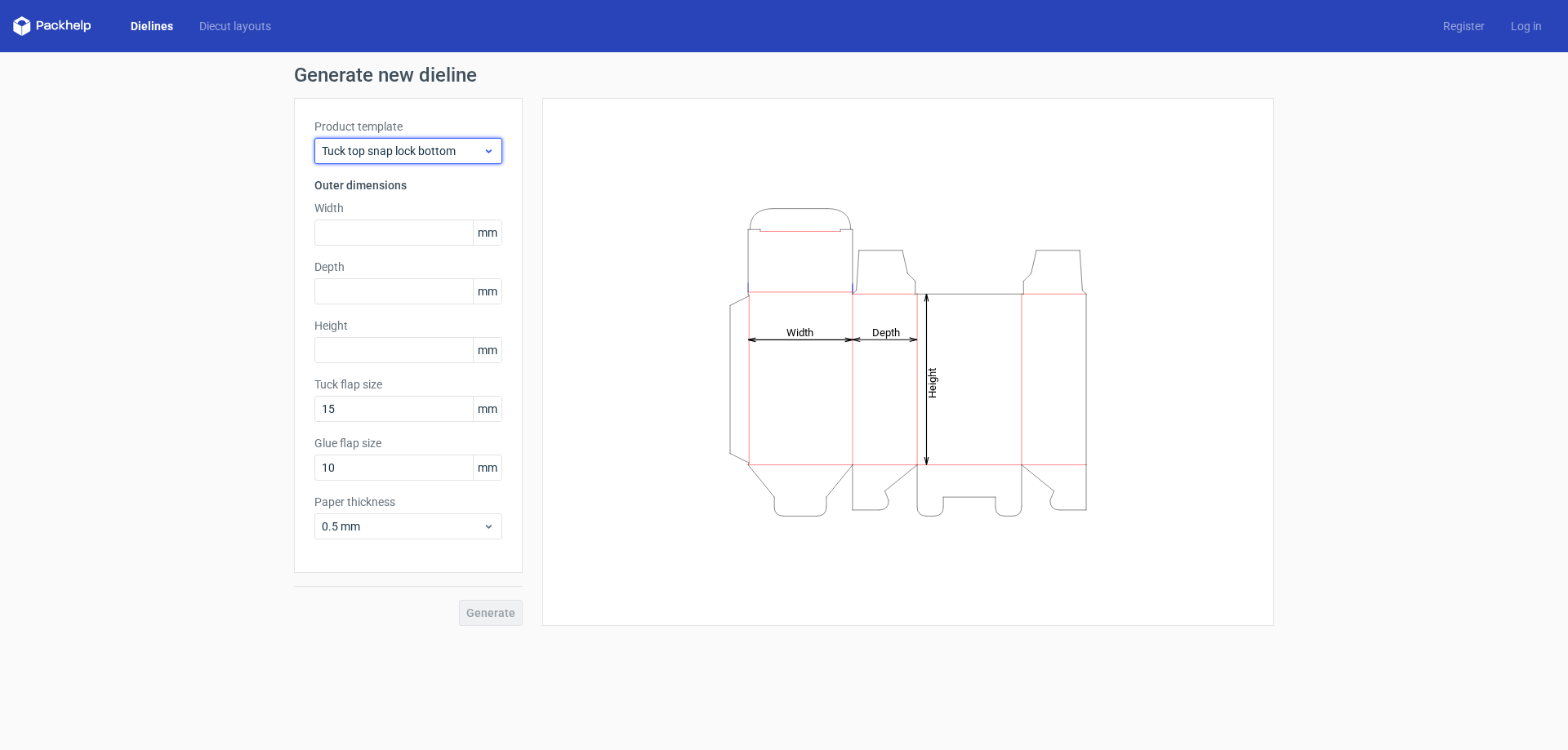
click at [431, 160] on div "Tuck top snap lock bottom" at bounding box center [408, 151] width 188 height 26
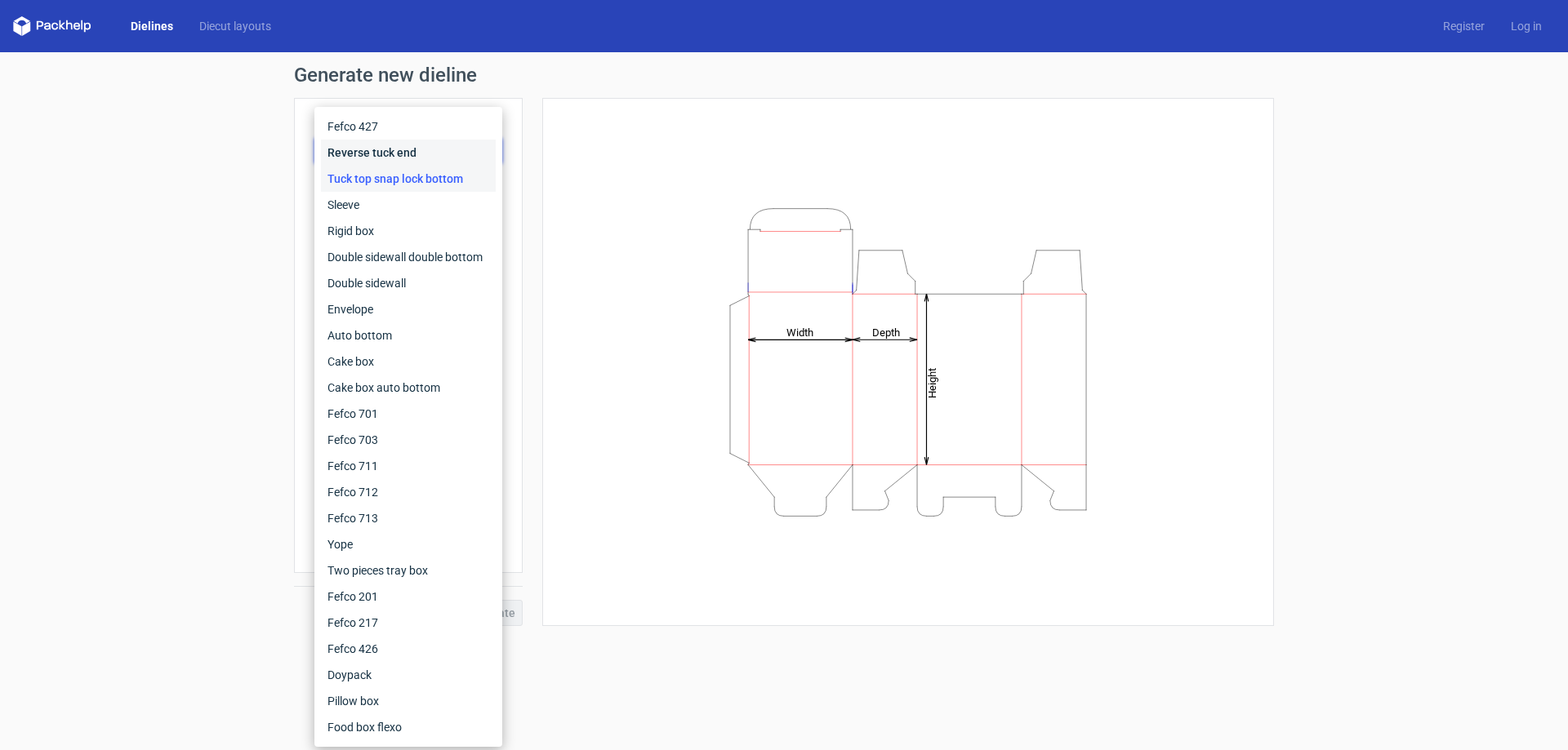
click at [430, 156] on div "Reverse tuck end" at bounding box center [409, 153] width 175 height 26
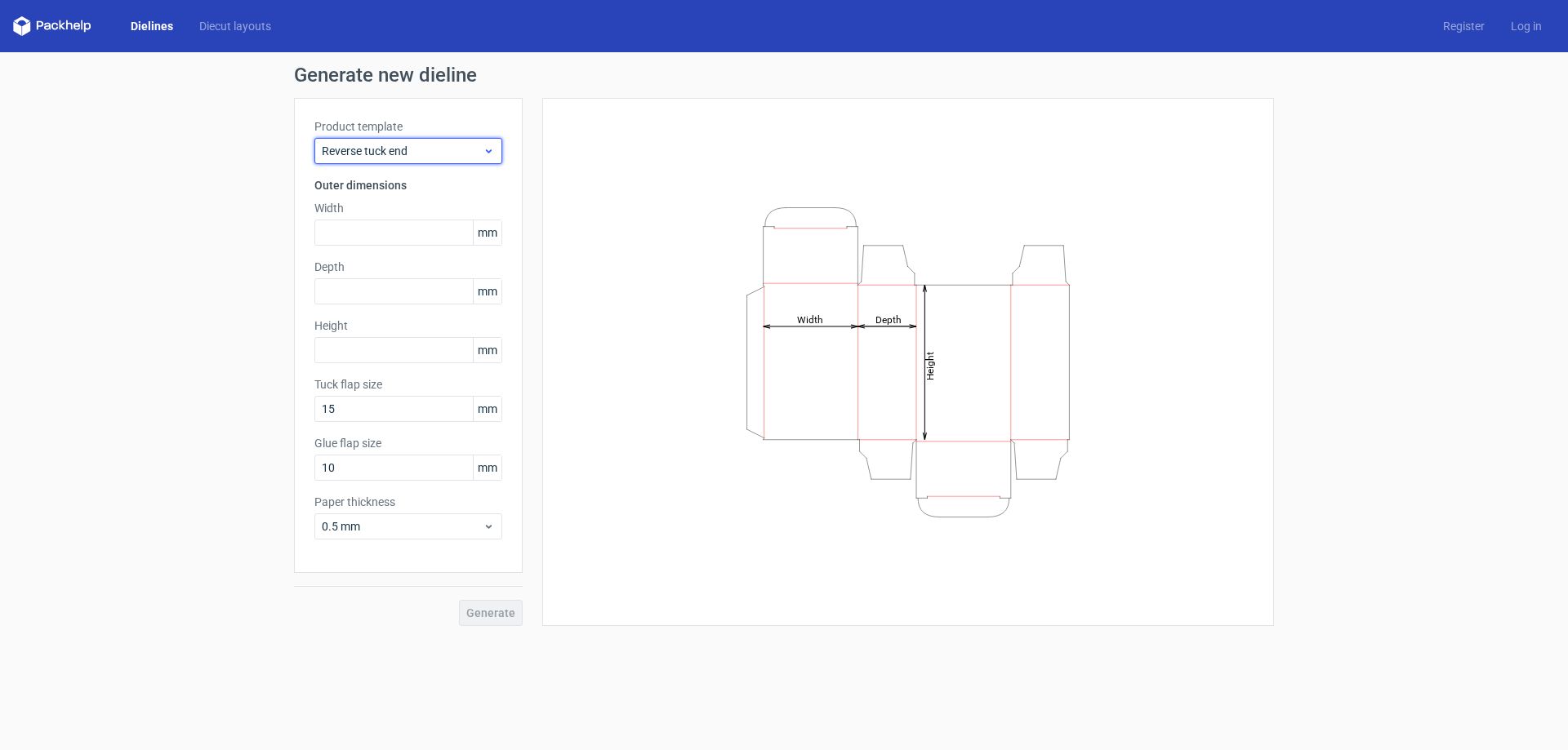
click at [406, 153] on span "Reverse tuck end" at bounding box center [402, 150] width 160 height 16
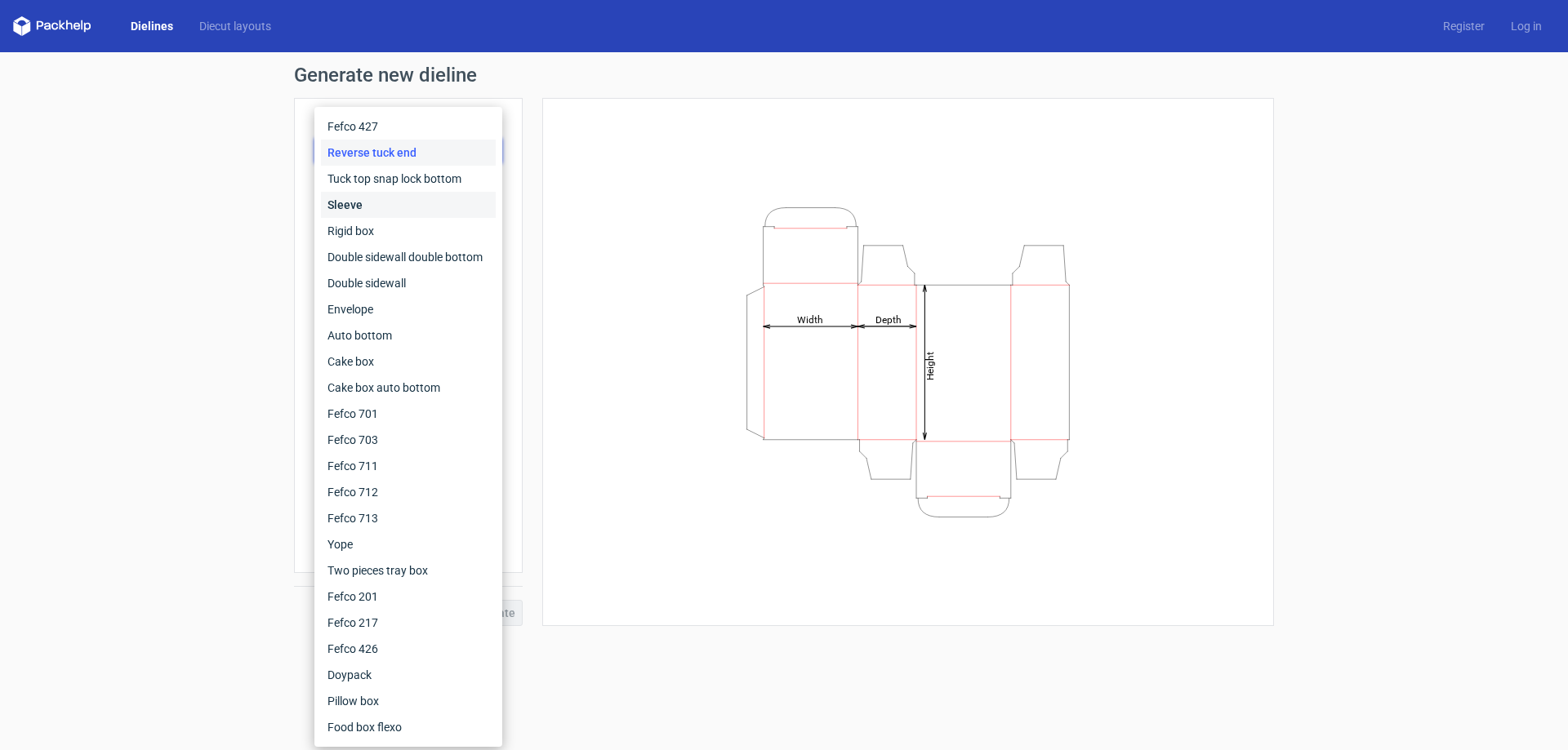
click at [380, 209] on div "Sleeve" at bounding box center [409, 205] width 175 height 26
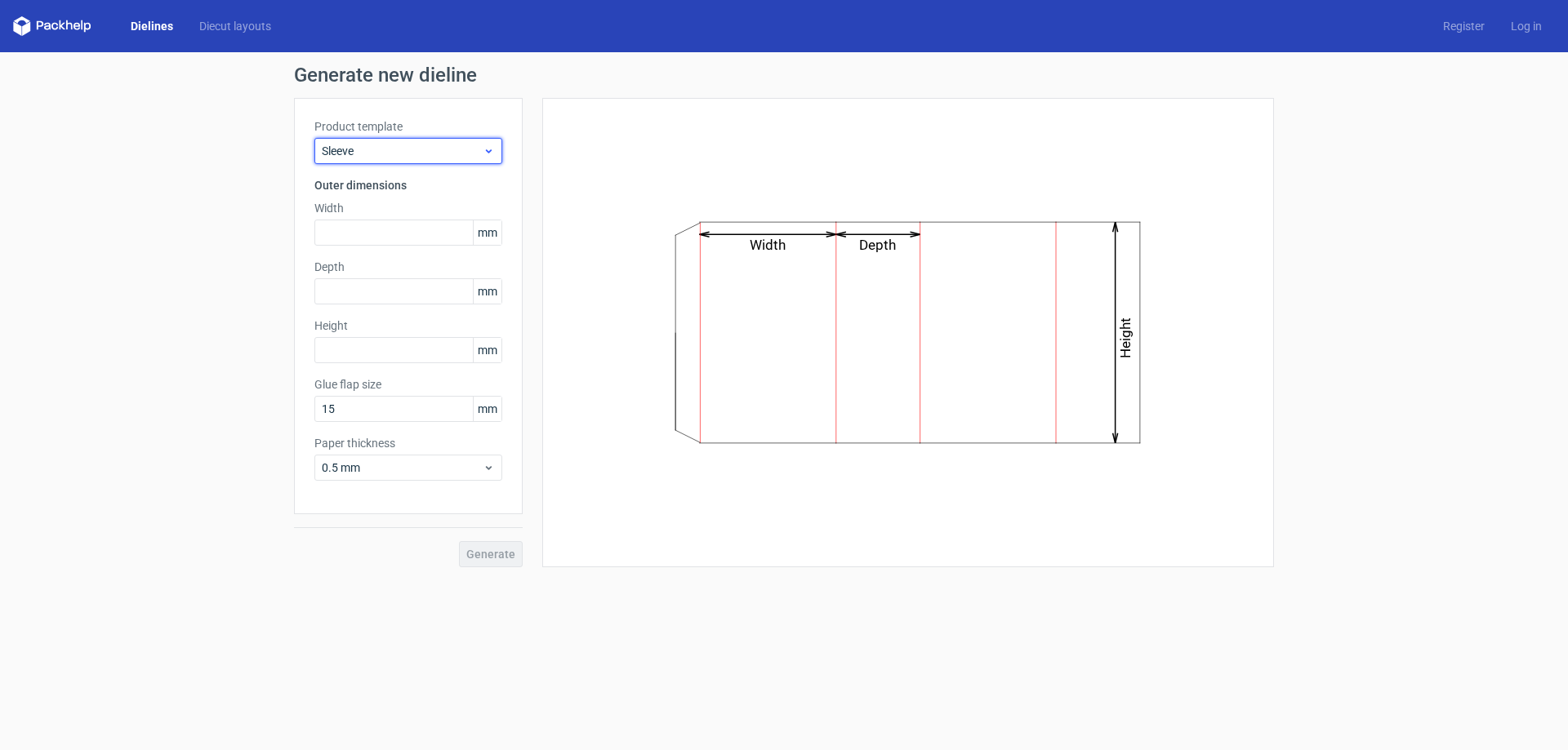
click at [405, 159] on span "Sleeve" at bounding box center [402, 150] width 160 height 16
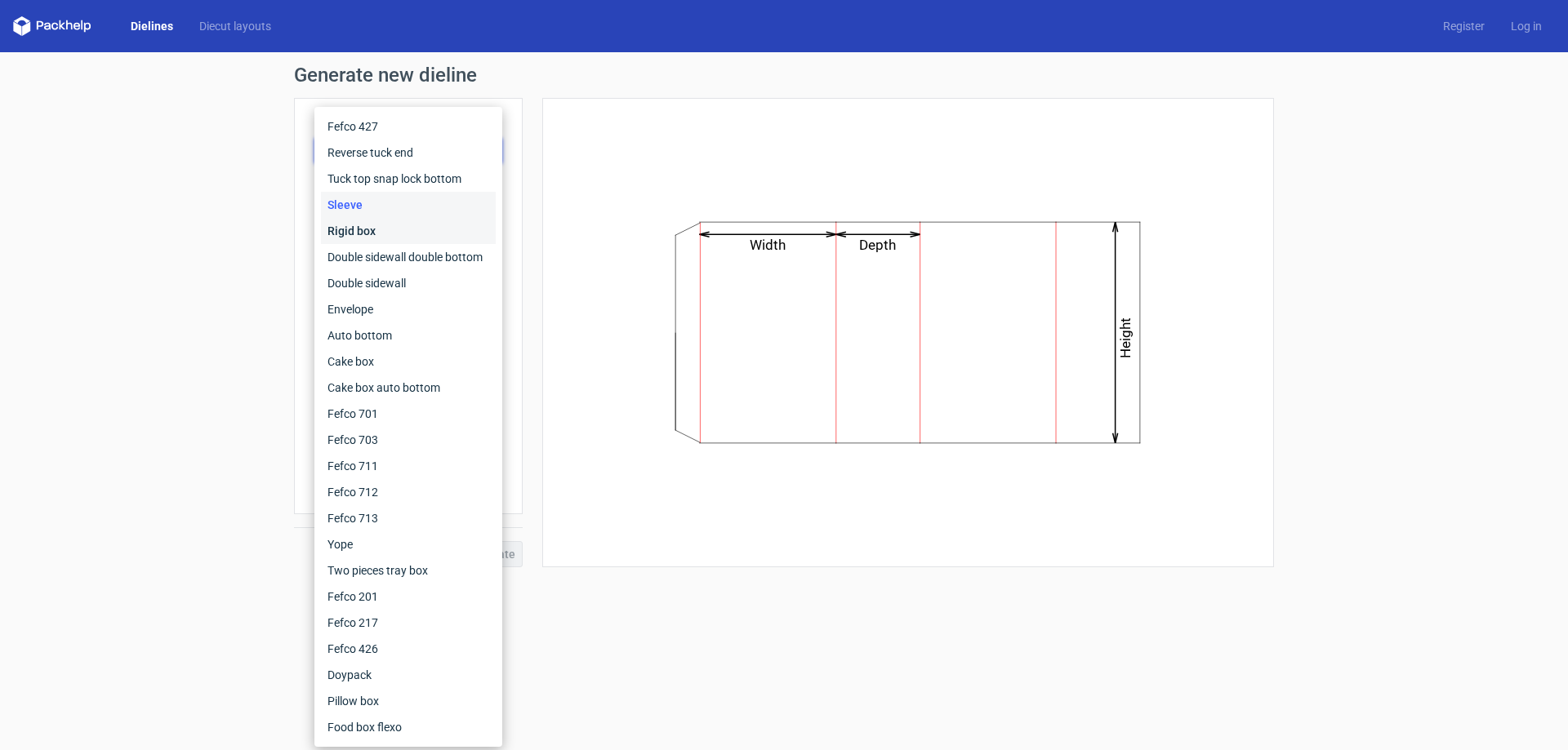
click at [371, 232] on div "Rigid box" at bounding box center [409, 231] width 175 height 26
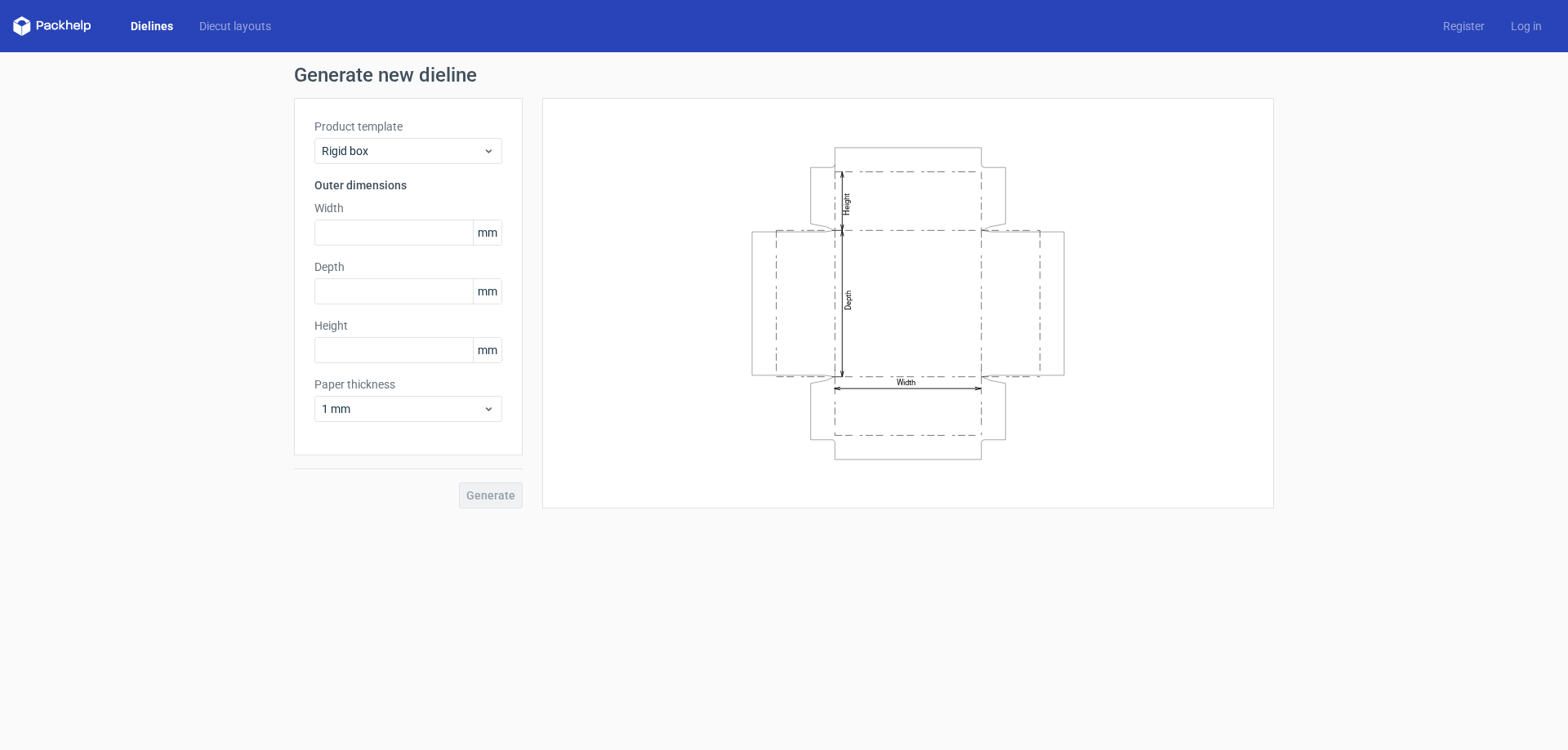
click at [419, 167] on div "Product template Rigid box Outer dimensions Width mm Depth mm Height mm Paper t…" at bounding box center [409, 276] width 228 height 358
click at [420, 155] on span "Rigid box" at bounding box center [402, 150] width 160 height 16
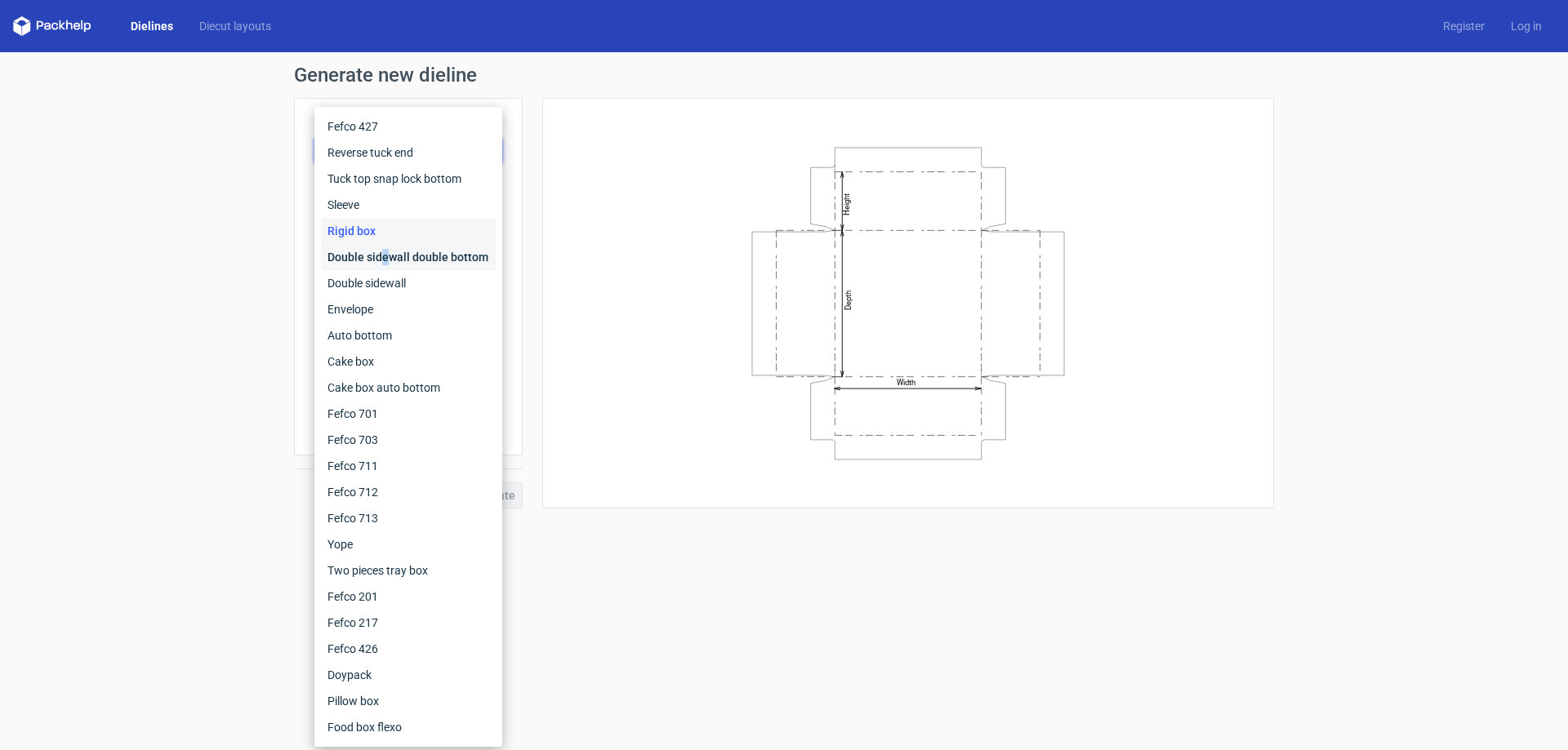
click at [384, 258] on div "Double sidewall double bottom" at bounding box center [409, 257] width 175 height 26
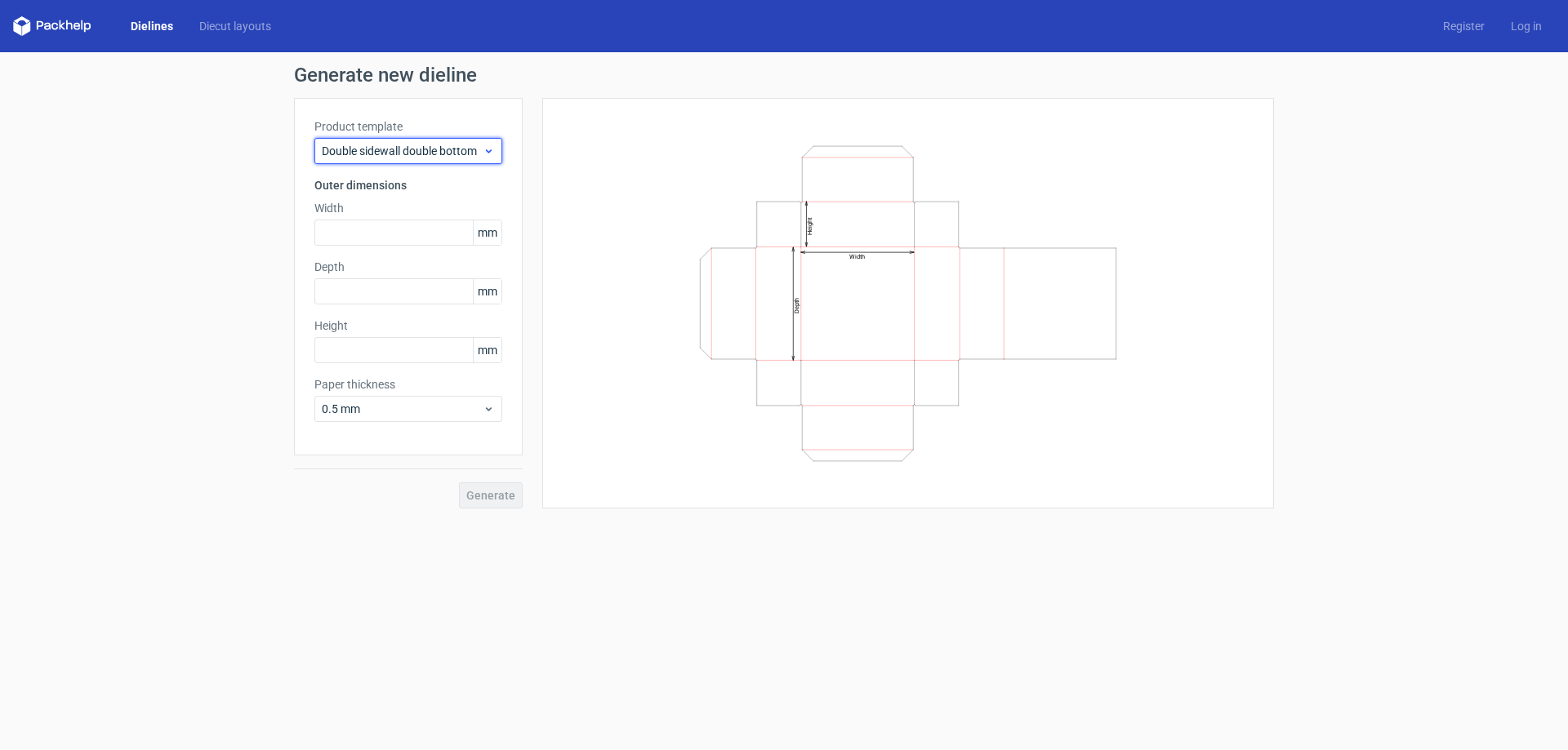
click at [427, 154] on span "Double sidewall double bottom" at bounding box center [402, 150] width 160 height 16
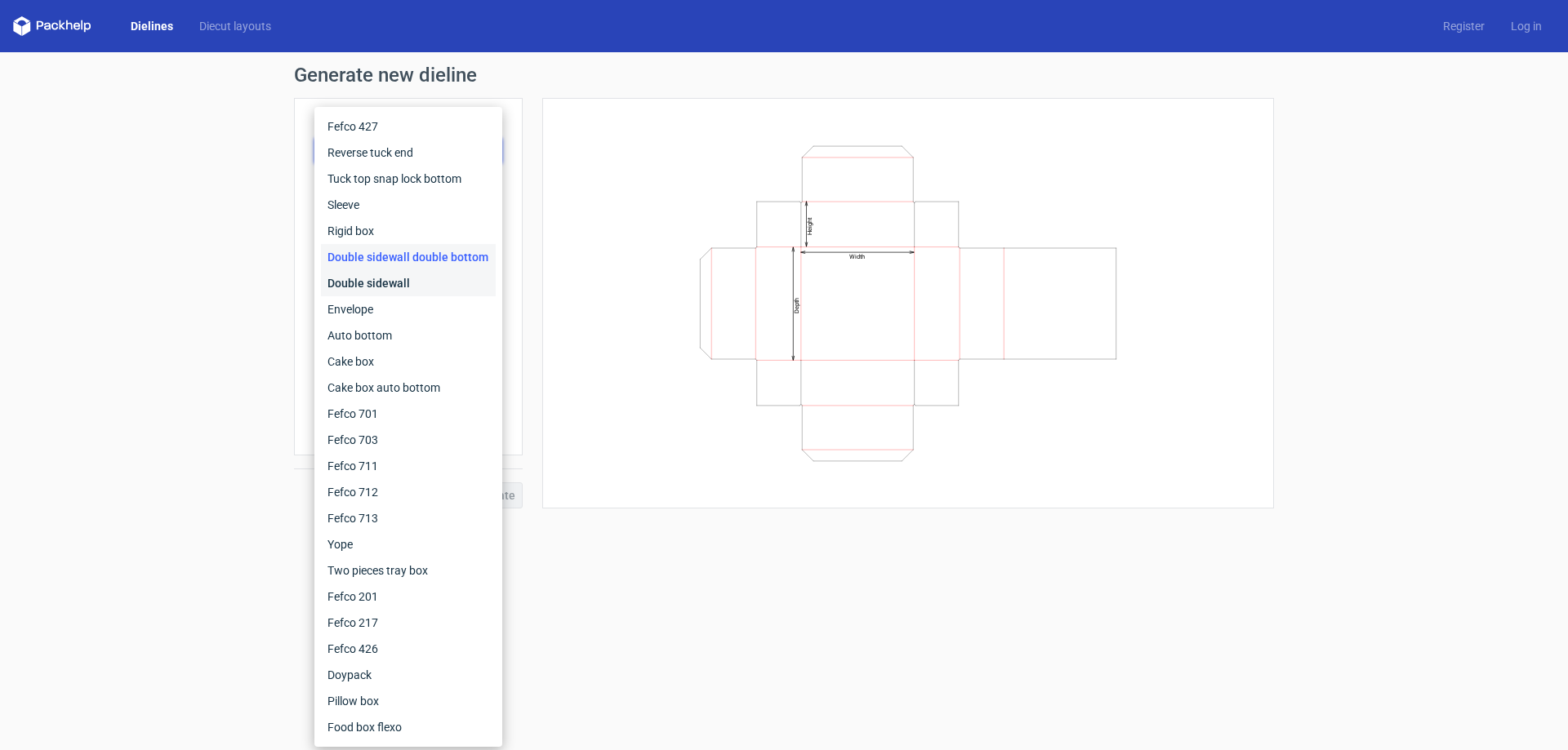
click at [378, 281] on div "Double sidewall" at bounding box center [409, 283] width 175 height 26
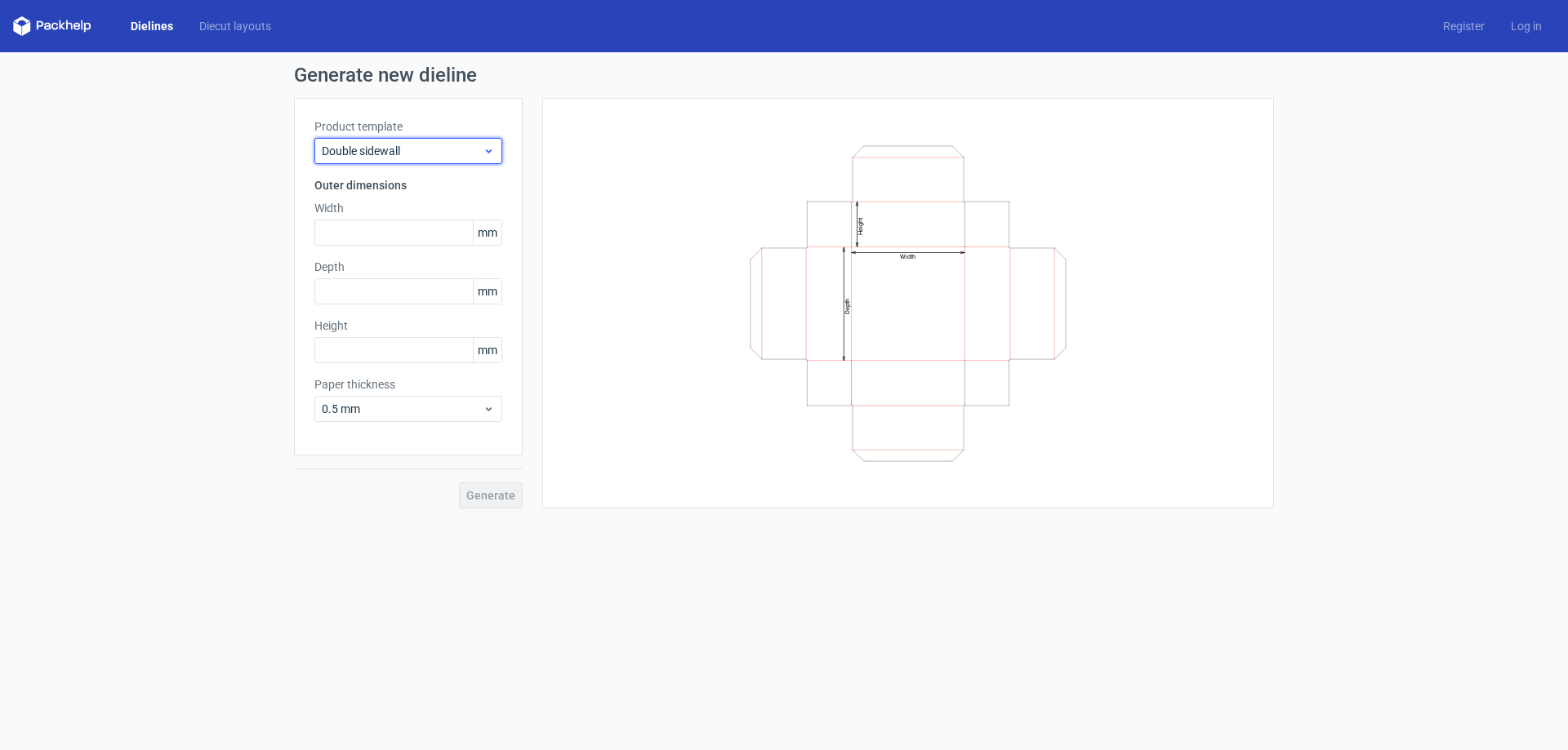
click at [410, 155] on span "Double sidewall" at bounding box center [402, 150] width 160 height 16
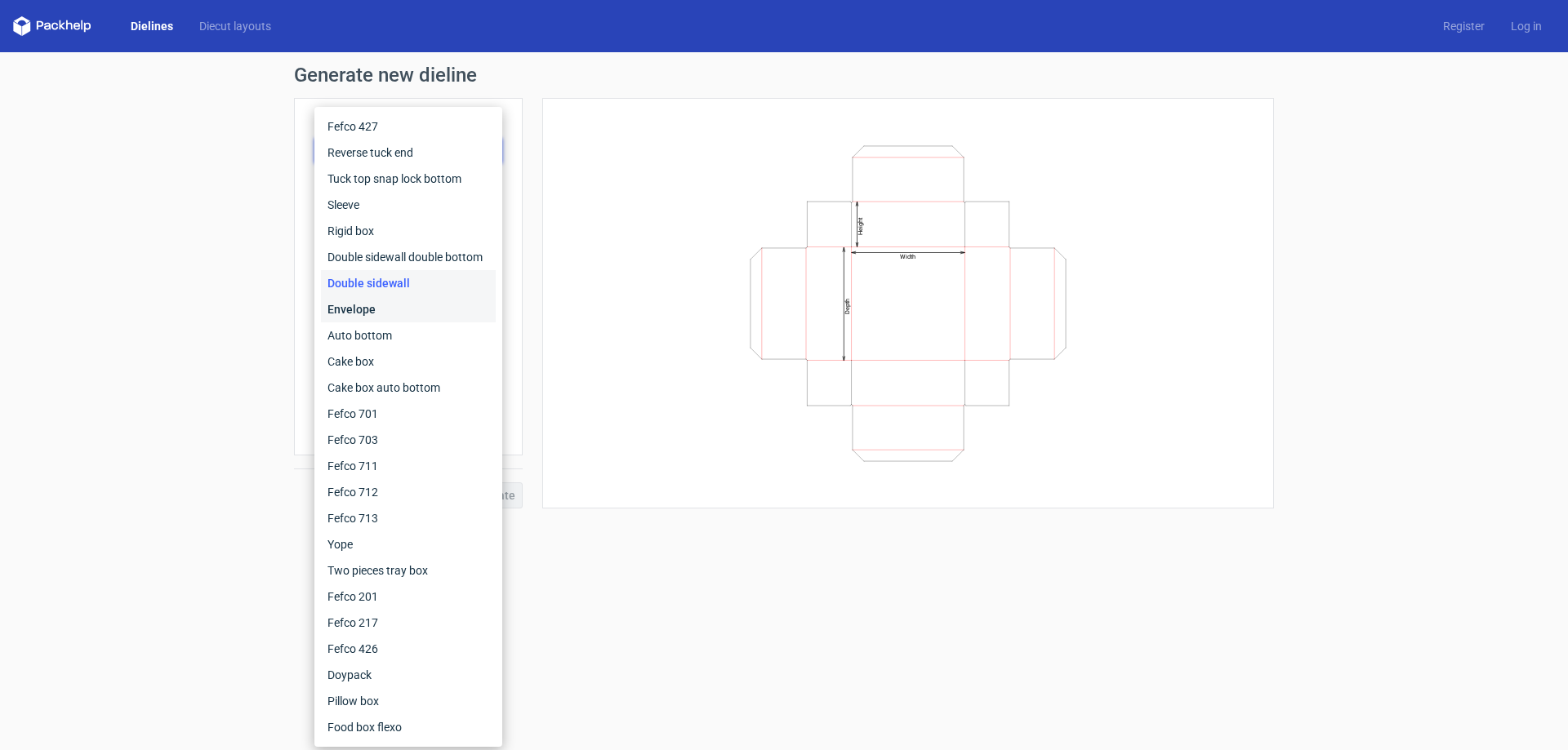
click at [365, 307] on div "Envelope" at bounding box center [409, 309] width 175 height 26
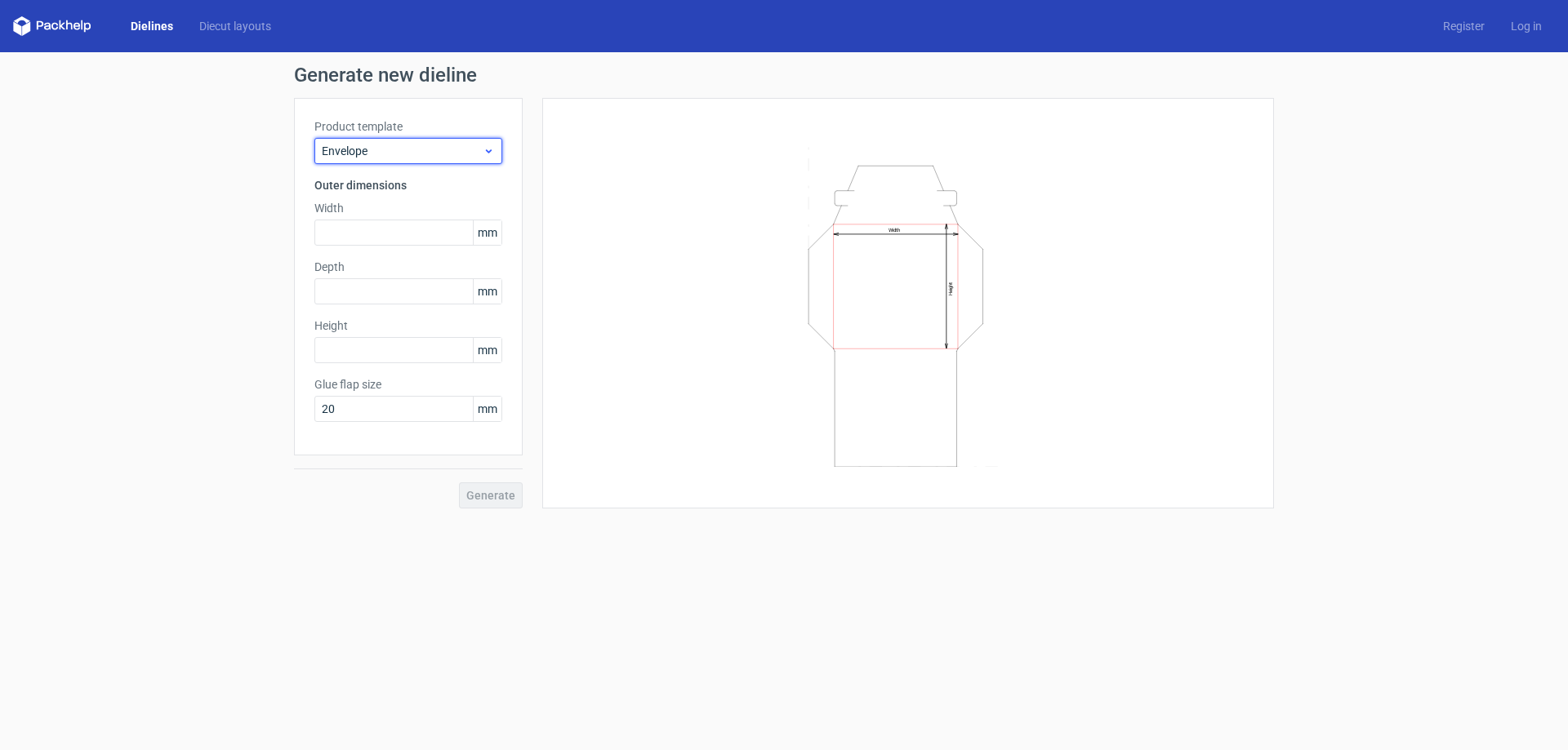
click at [424, 156] on span "Envelope" at bounding box center [402, 150] width 160 height 16
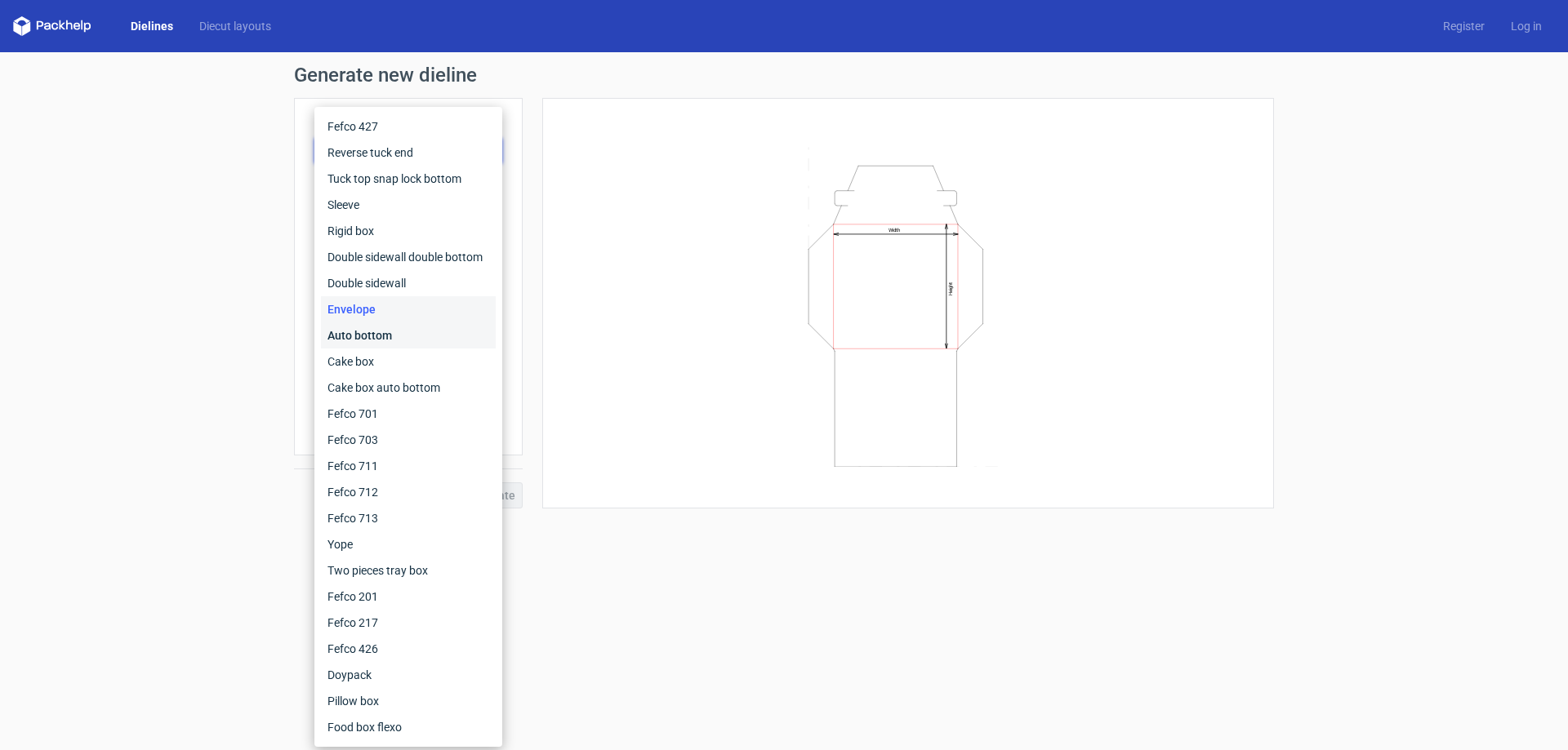
click at [361, 339] on div "Auto bottom" at bounding box center [409, 336] width 175 height 26
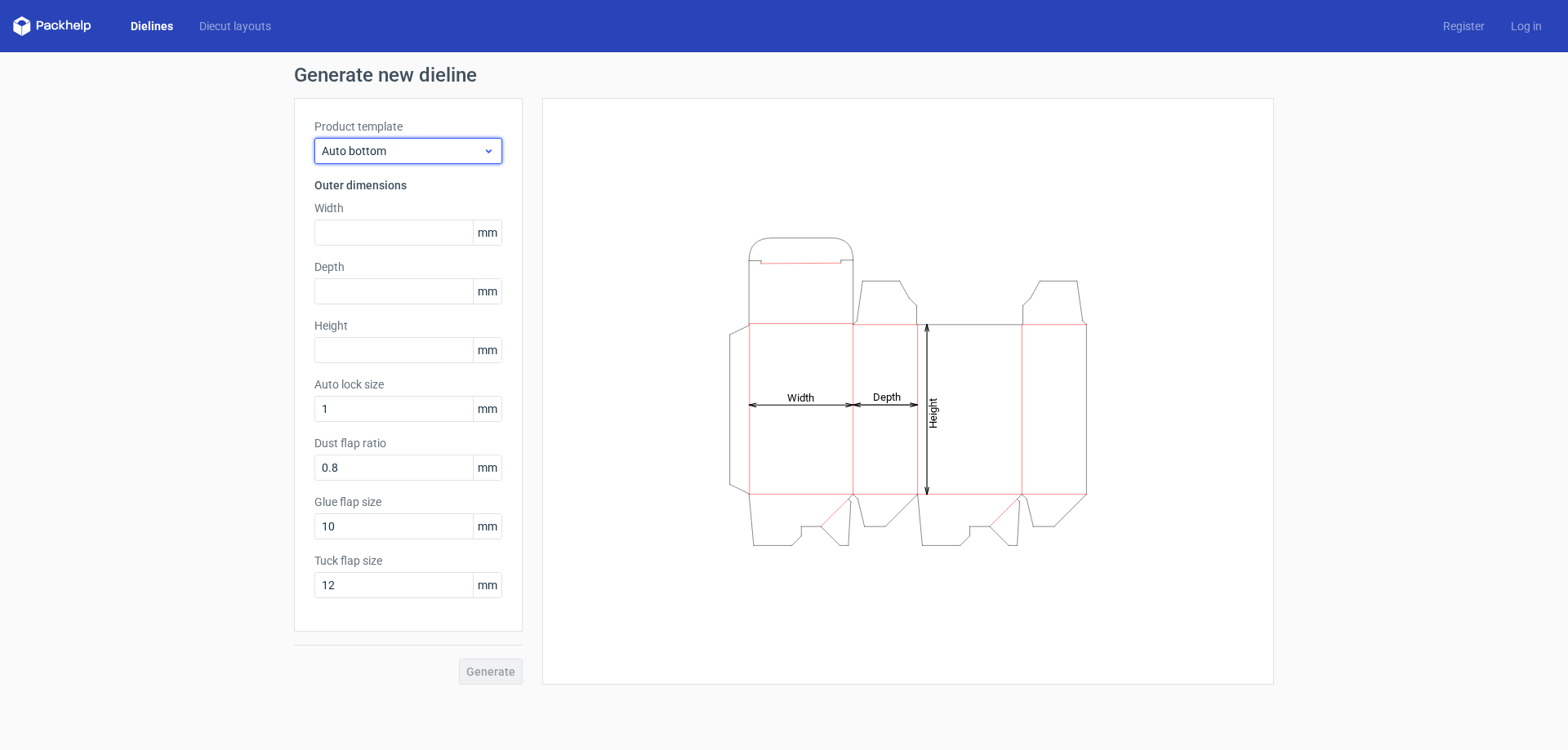
click at [415, 160] on div "Auto bottom" at bounding box center [408, 151] width 188 height 26
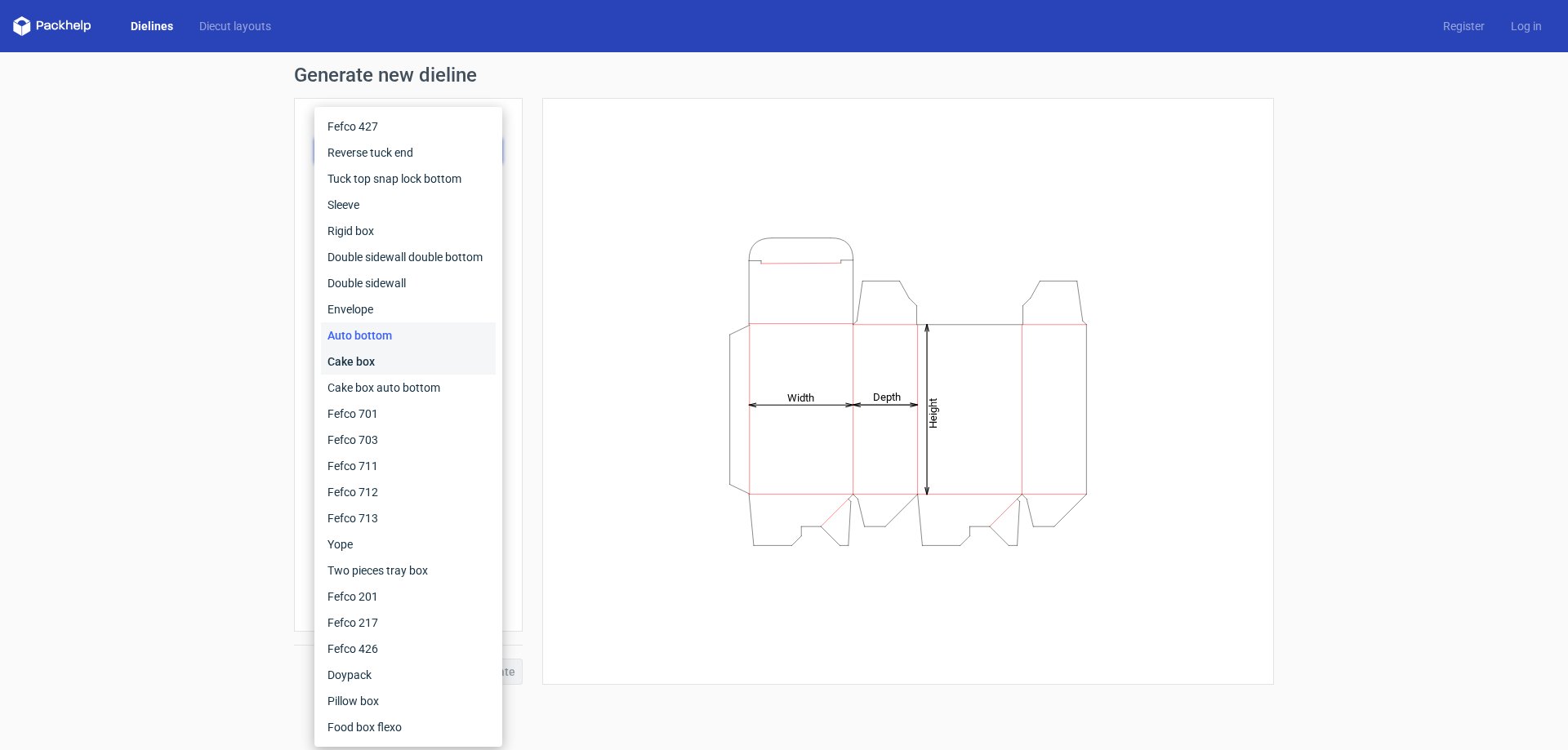
click at [366, 365] on div "Cake box" at bounding box center [409, 361] width 175 height 26
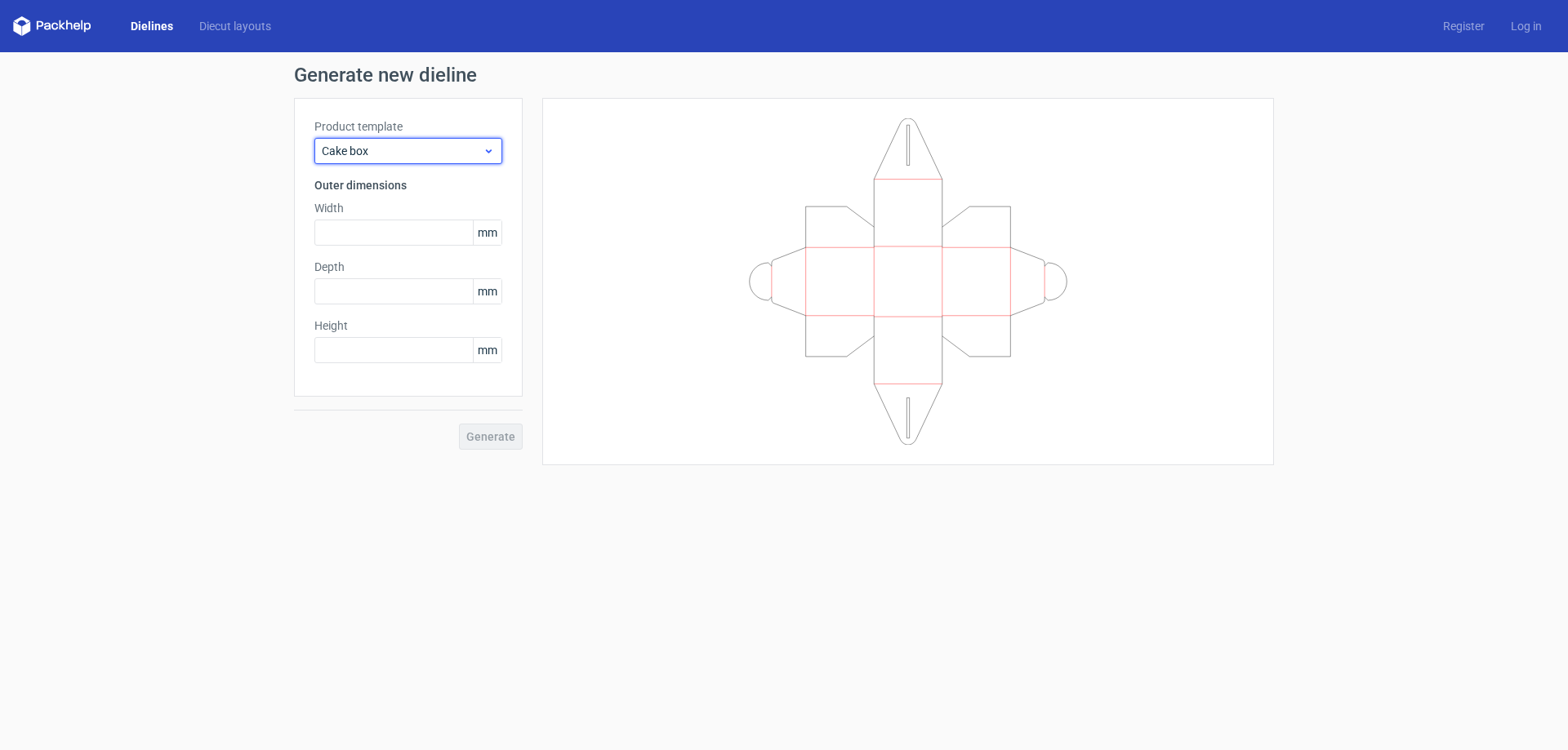
click at [407, 159] on span "Cake box" at bounding box center [402, 150] width 160 height 16
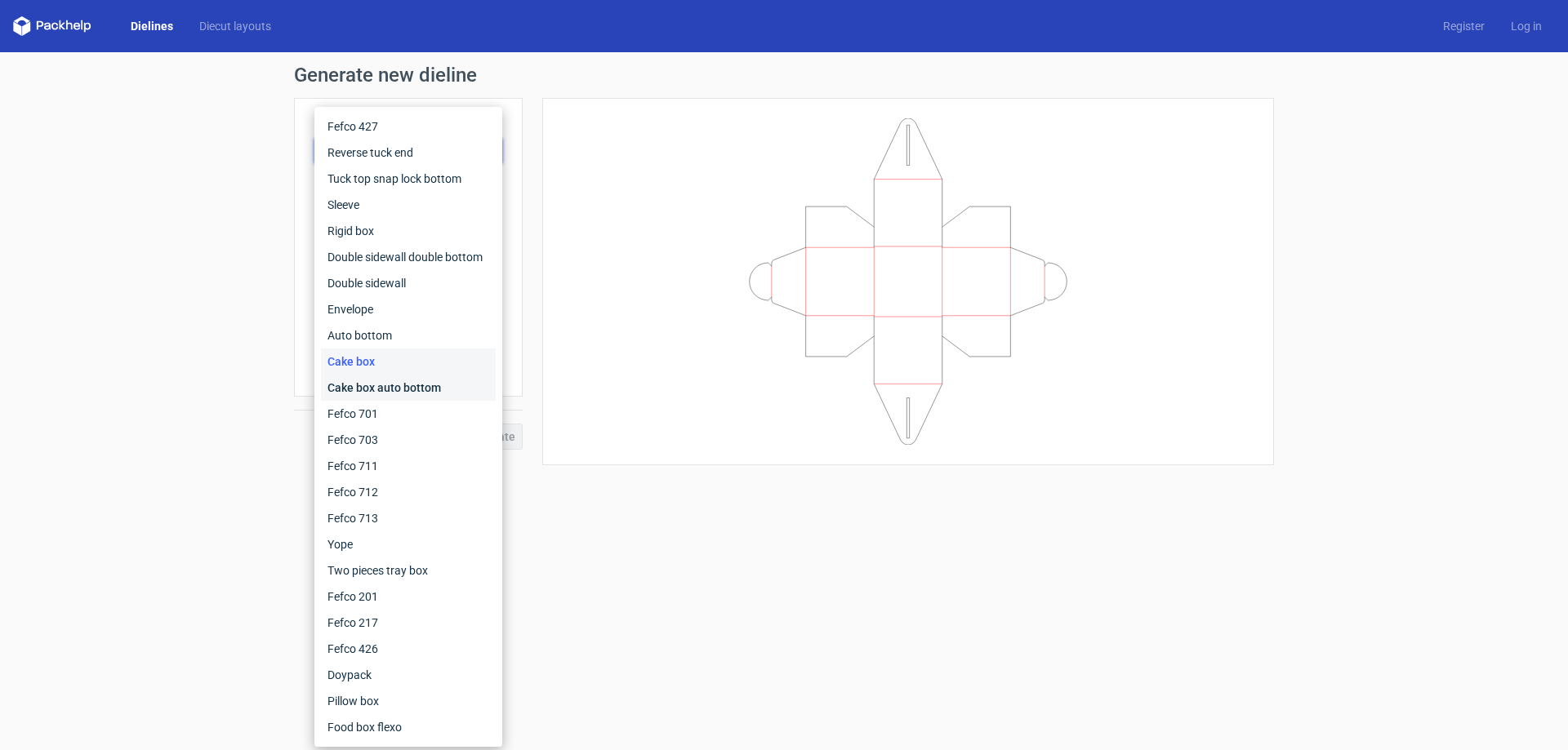
click at [372, 397] on div "Cake box auto bottom" at bounding box center [409, 388] width 175 height 26
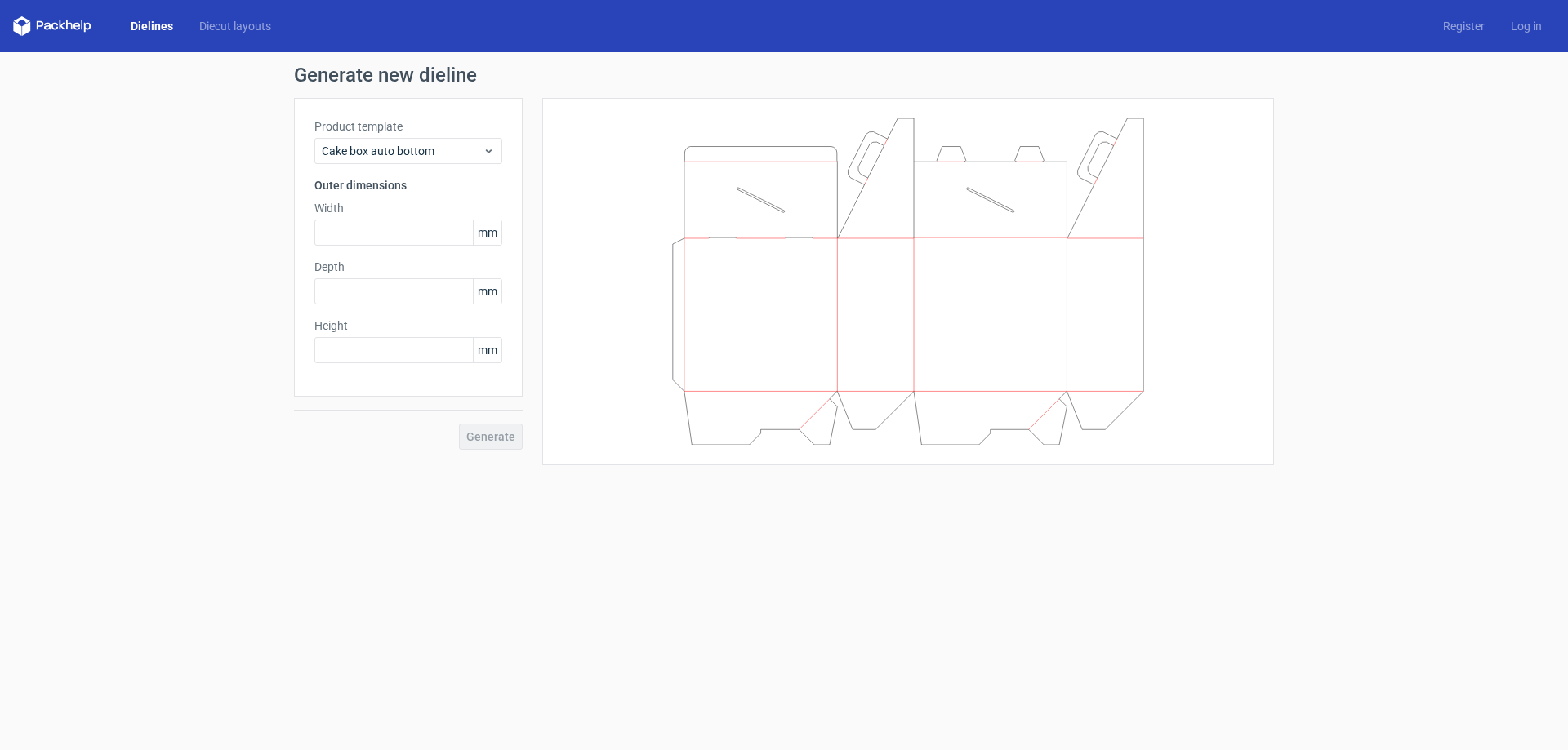
click at [409, 165] on div "Product template Cake box auto bottom Outer dimensions Width mm Depth mm Height…" at bounding box center [409, 247] width 228 height 299
click at [402, 144] on span "Cake box auto bottom" at bounding box center [402, 150] width 160 height 16
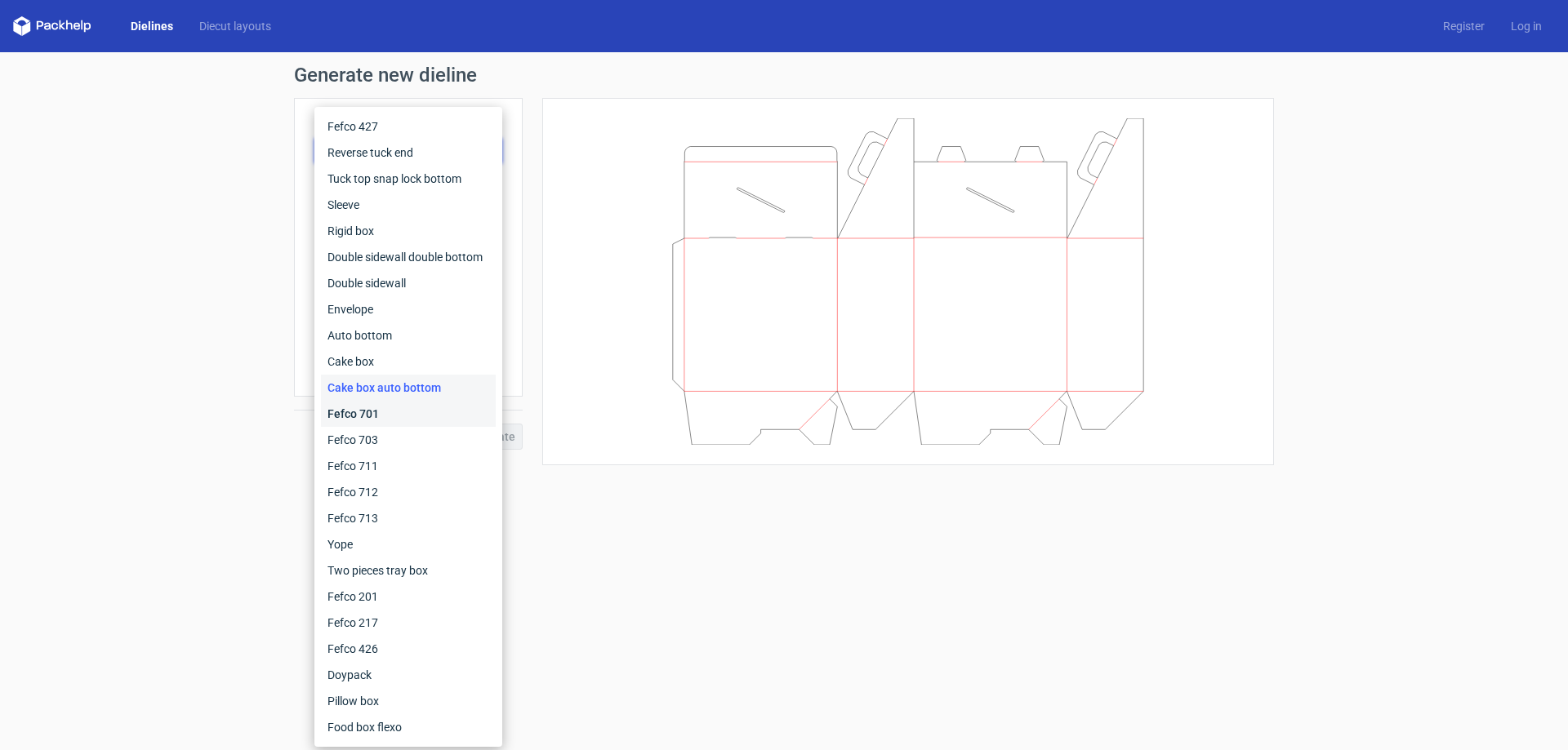
click at [365, 422] on div "Fefco 701" at bounding box center [409, 414] width 175 height 26
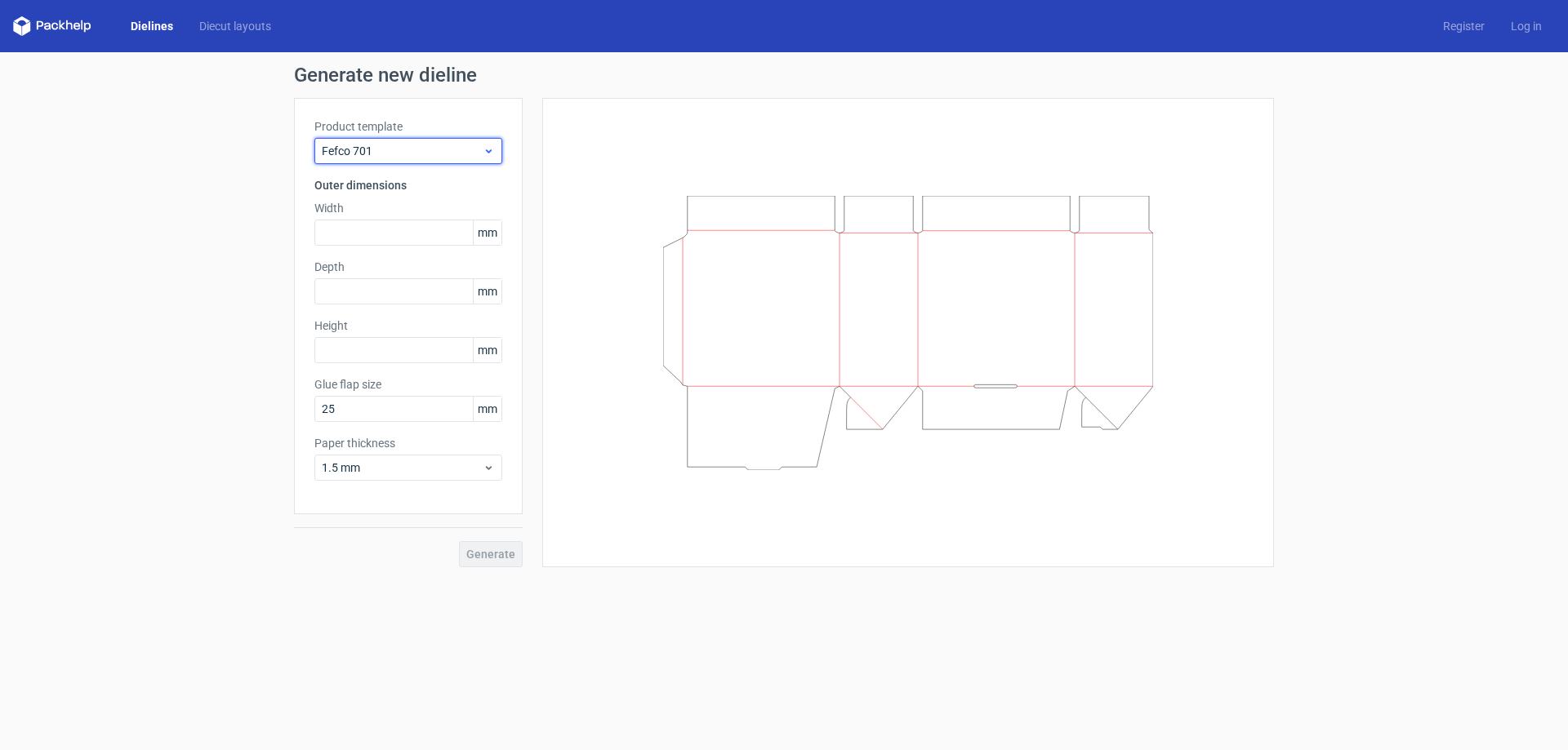
click at [417, 153] on span "Fefco 701" at bounding box center [402, 150] width 160 height 16
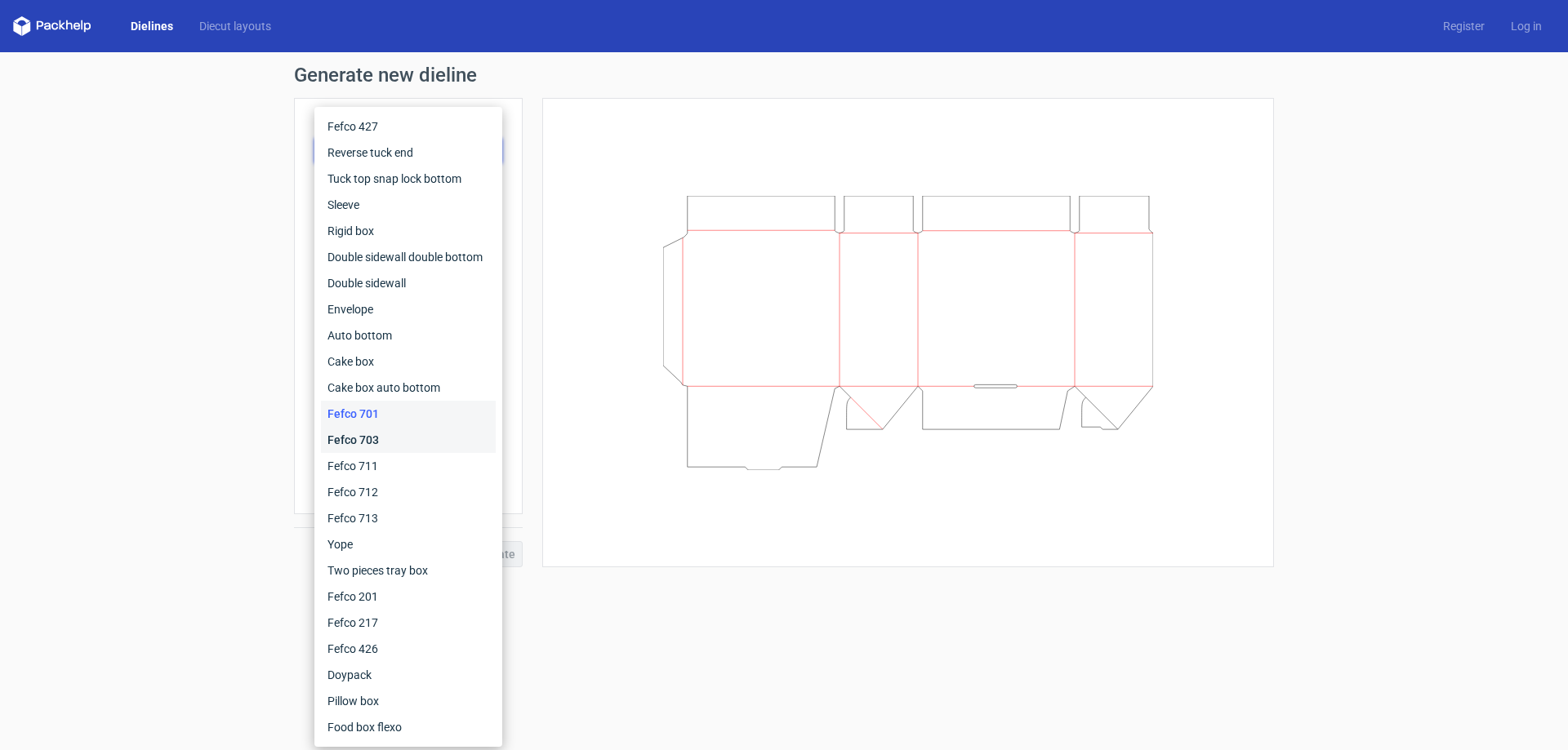
click at [370, 432] on div "Fefco 703" at bounding box center [409, 440] width 175 height 26
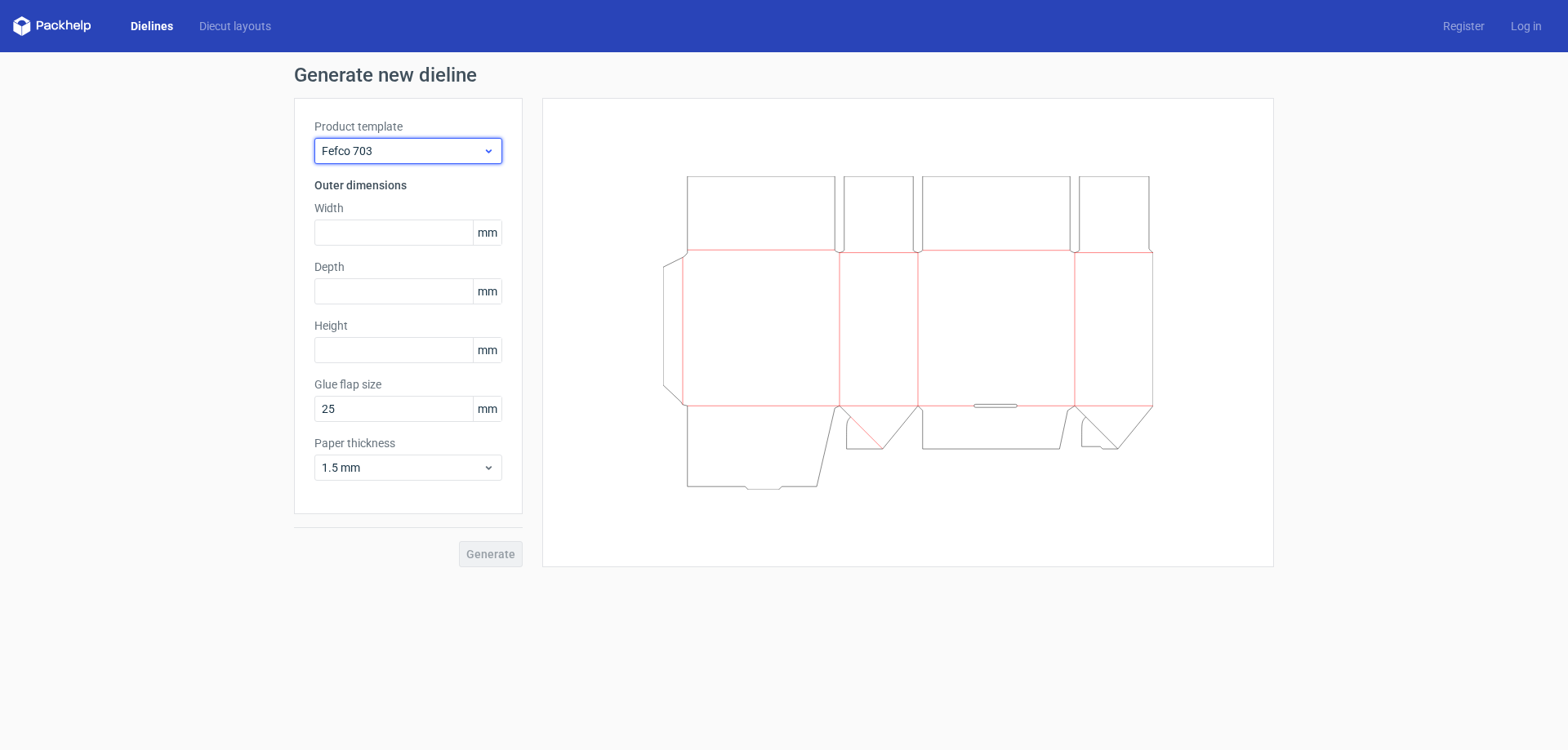
click at [433, 160] on div "Fefco 703" at bounding box center [408, 151] width 188 height 26
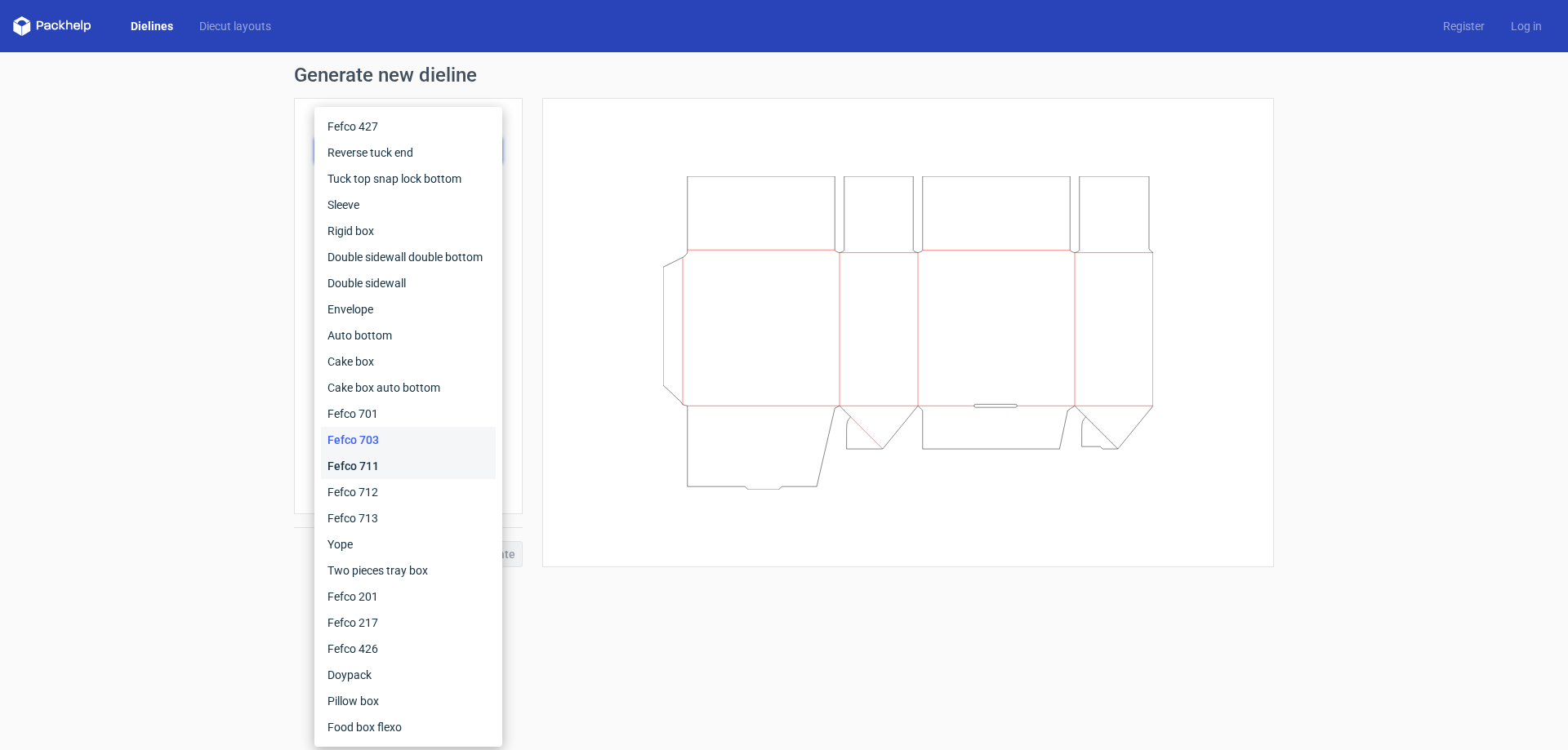
click at [380, 461] on div "Fefco 711" at bounding box center [409, 466] width 175 height 26
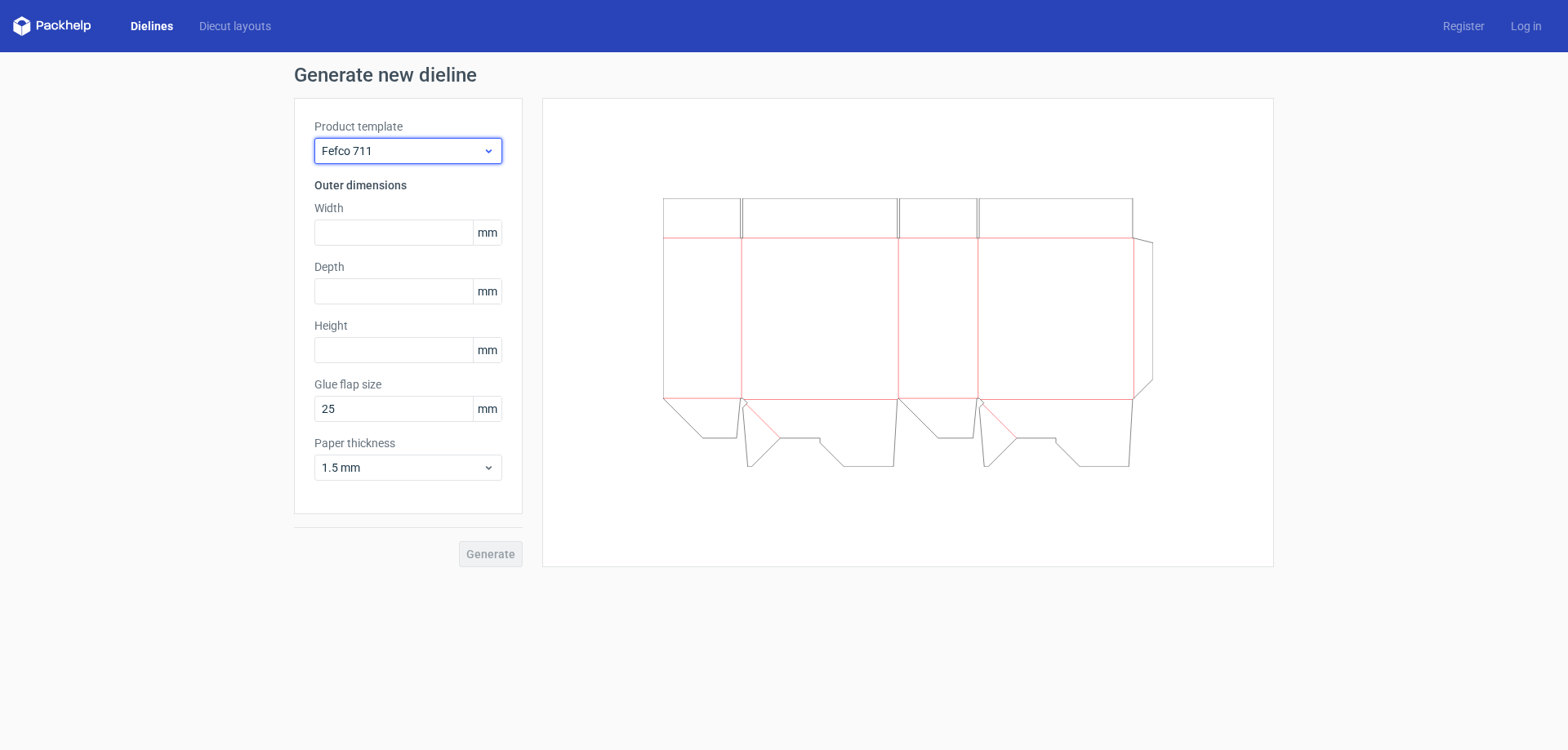
click at [445, 145] on span "Fefco 711" at bounding box center [402, 150] width 160 height 16
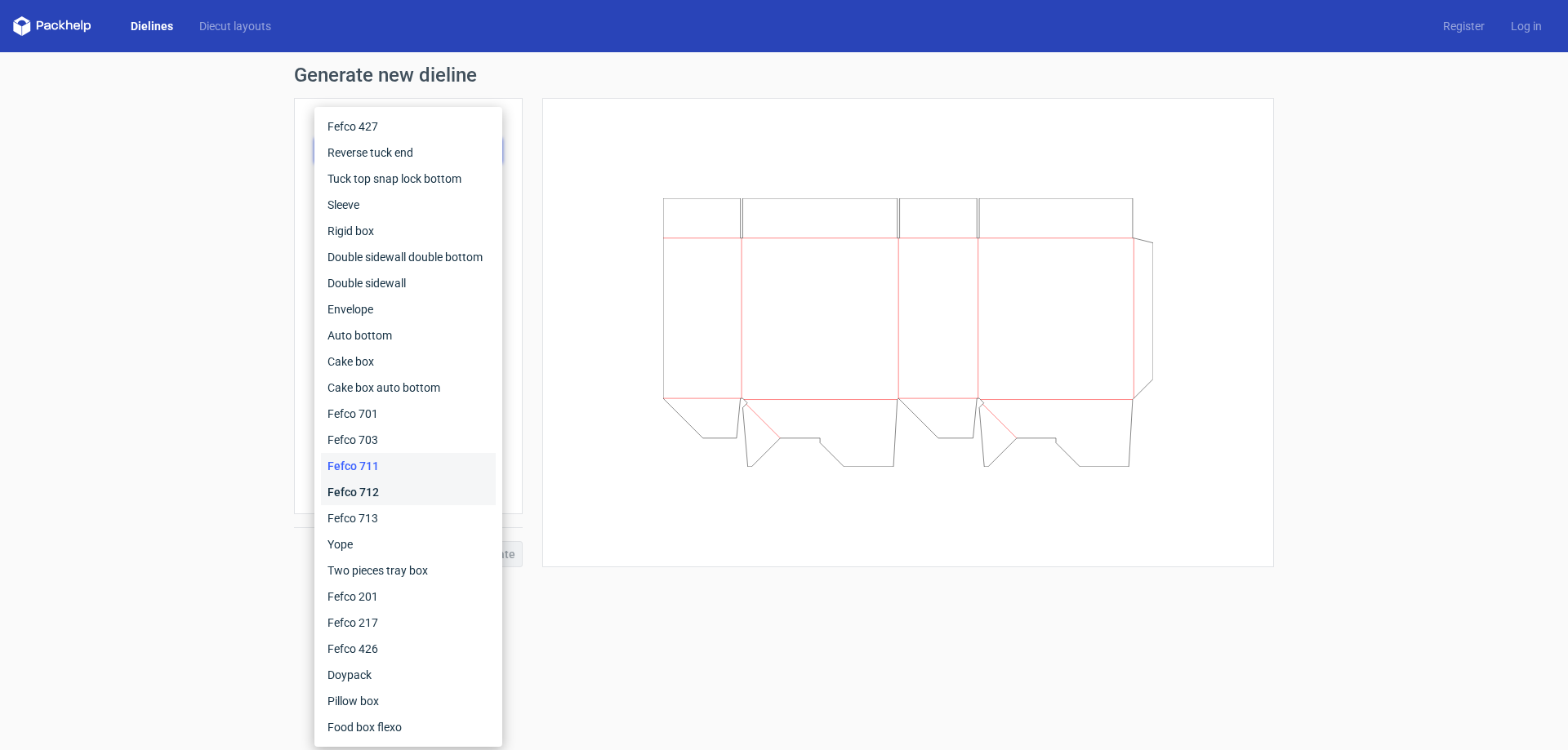
click at [357, 487] on div "Fefco 712" at bounding box center [409, 492] width 175 height 26
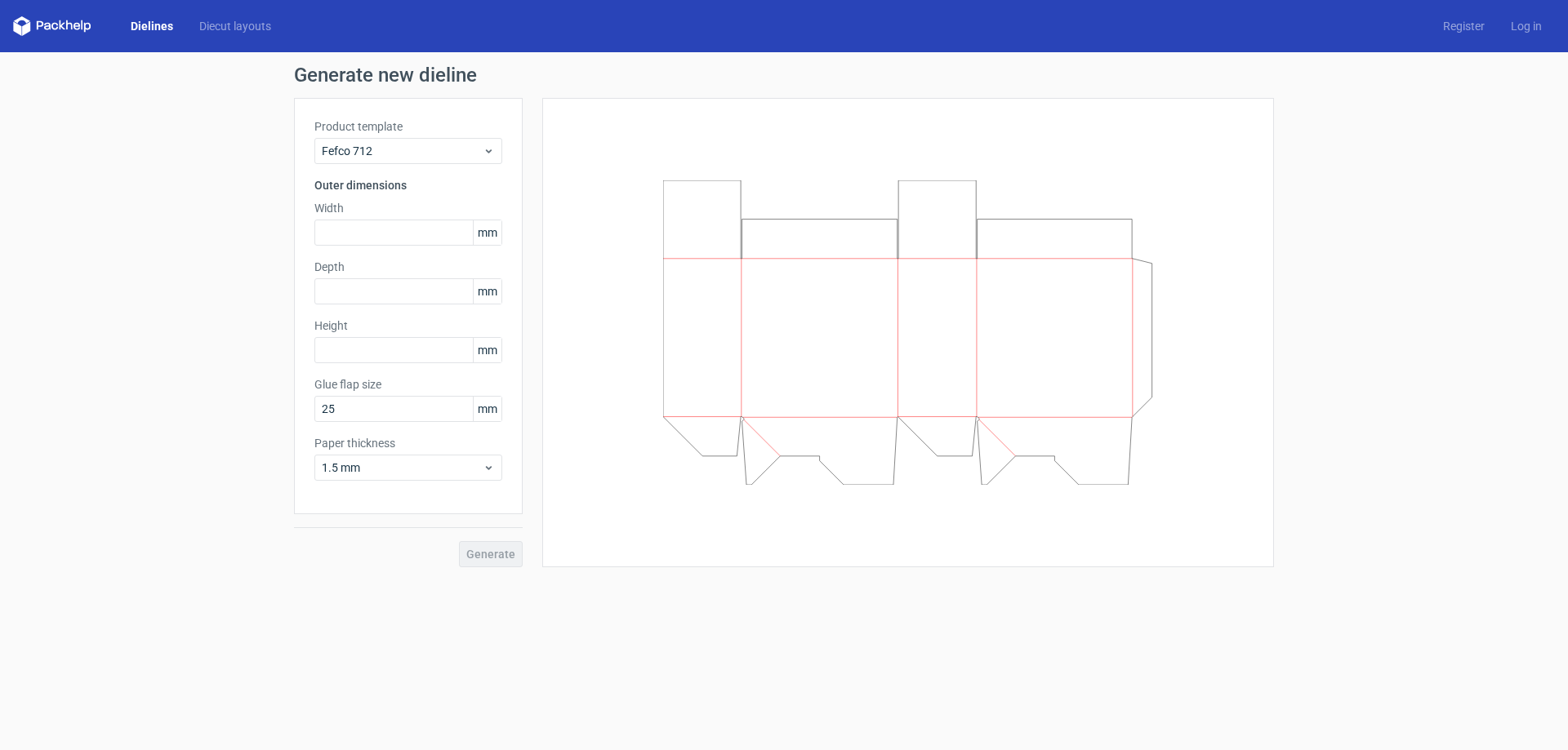
click at [420, 169] on div "Product template Fefco 712 Outer dimensions Width mm Depth mm Height mm Glue fl…" at bounding box center [409, 305] width 228 height 416
click at [421, 162] on div "Fefco 712" at bounding box center [408, 151] width 188 height 26
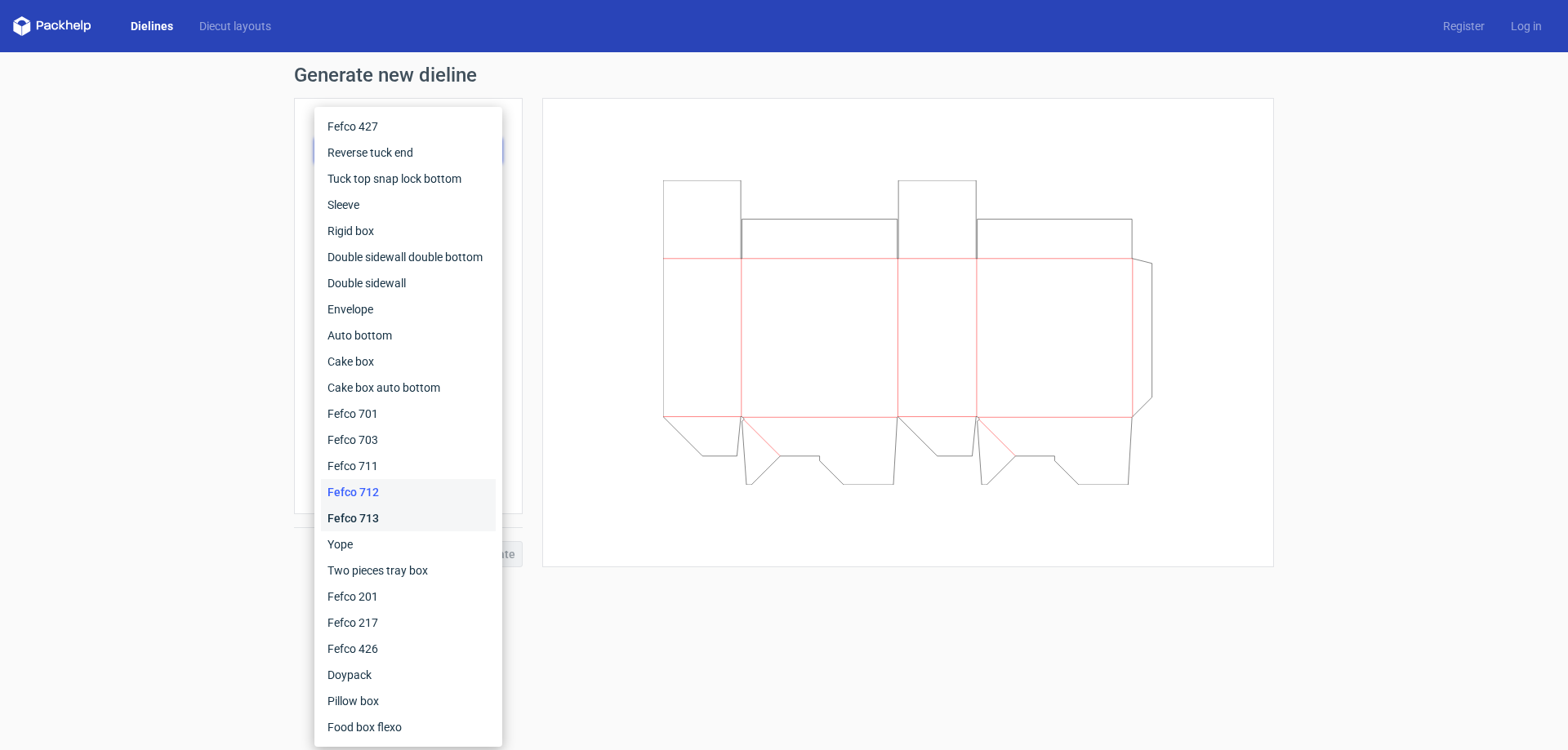
click at [372, 518] on div "Fefco 713" at bounding box center [409, 518] width 175 height 26
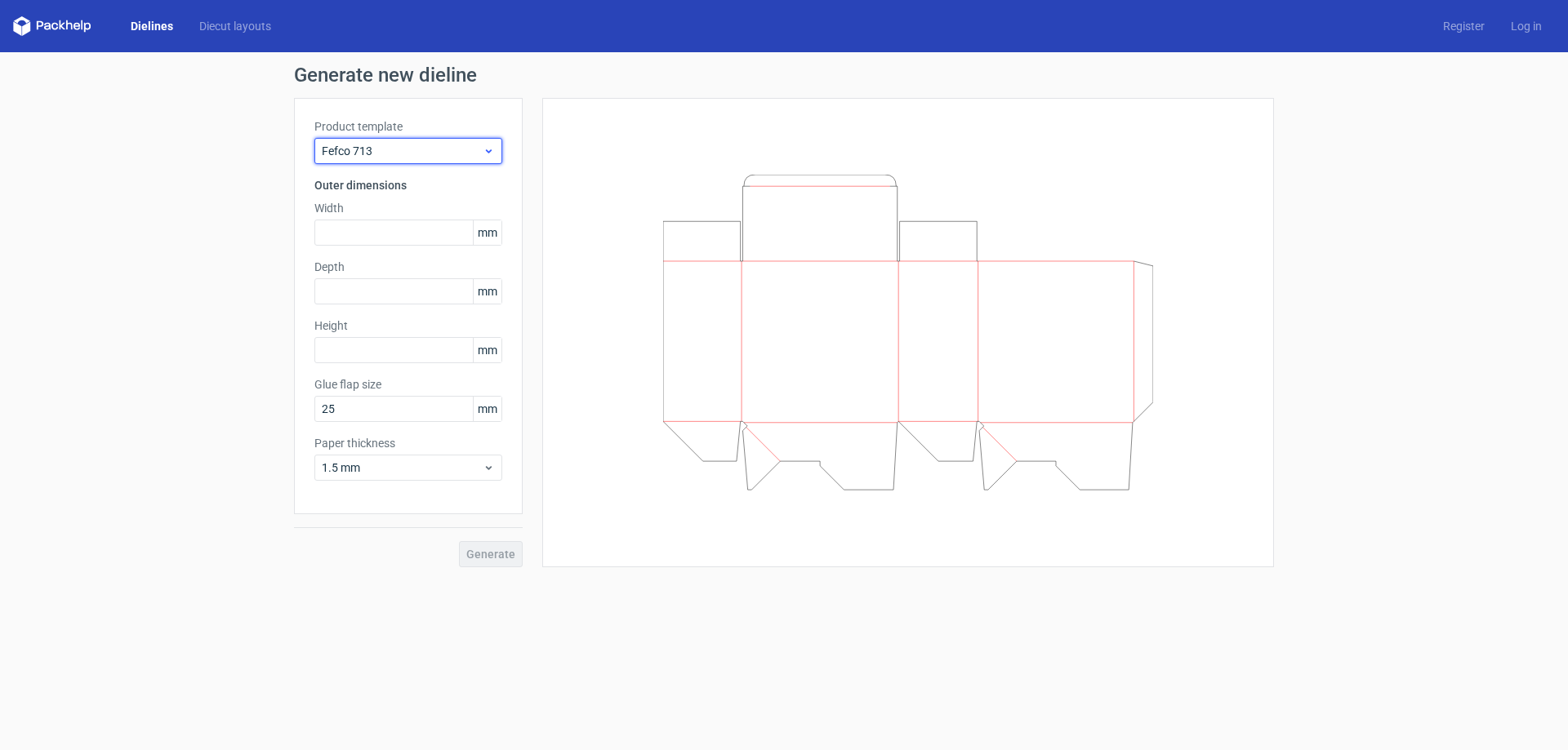
click at [433, 155] on span "Fefco 713" at bounding box center [402, 150] width 160 height 16
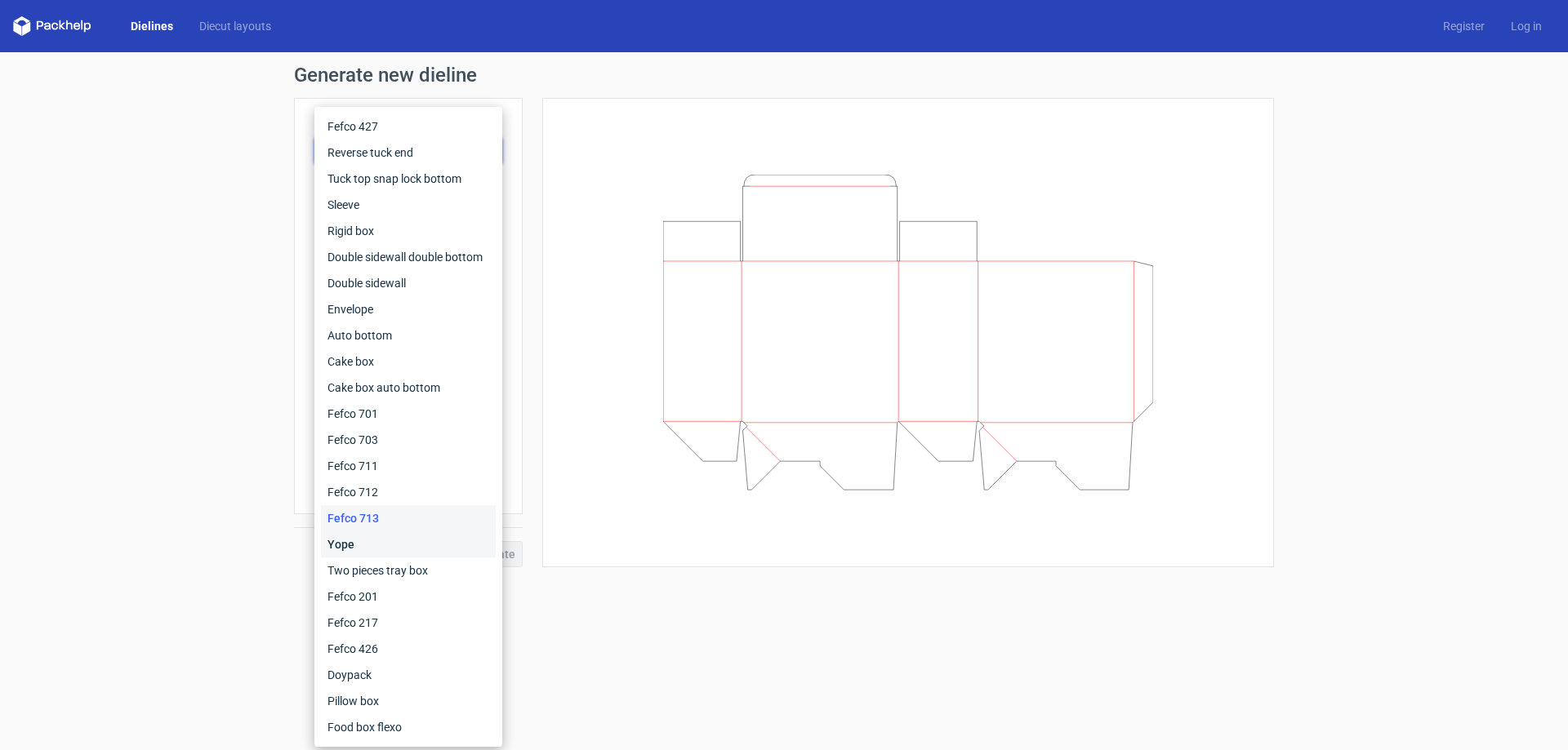
click at [376, 546] on div "Yope" at bounding box center [409, 544] width 175 height 26
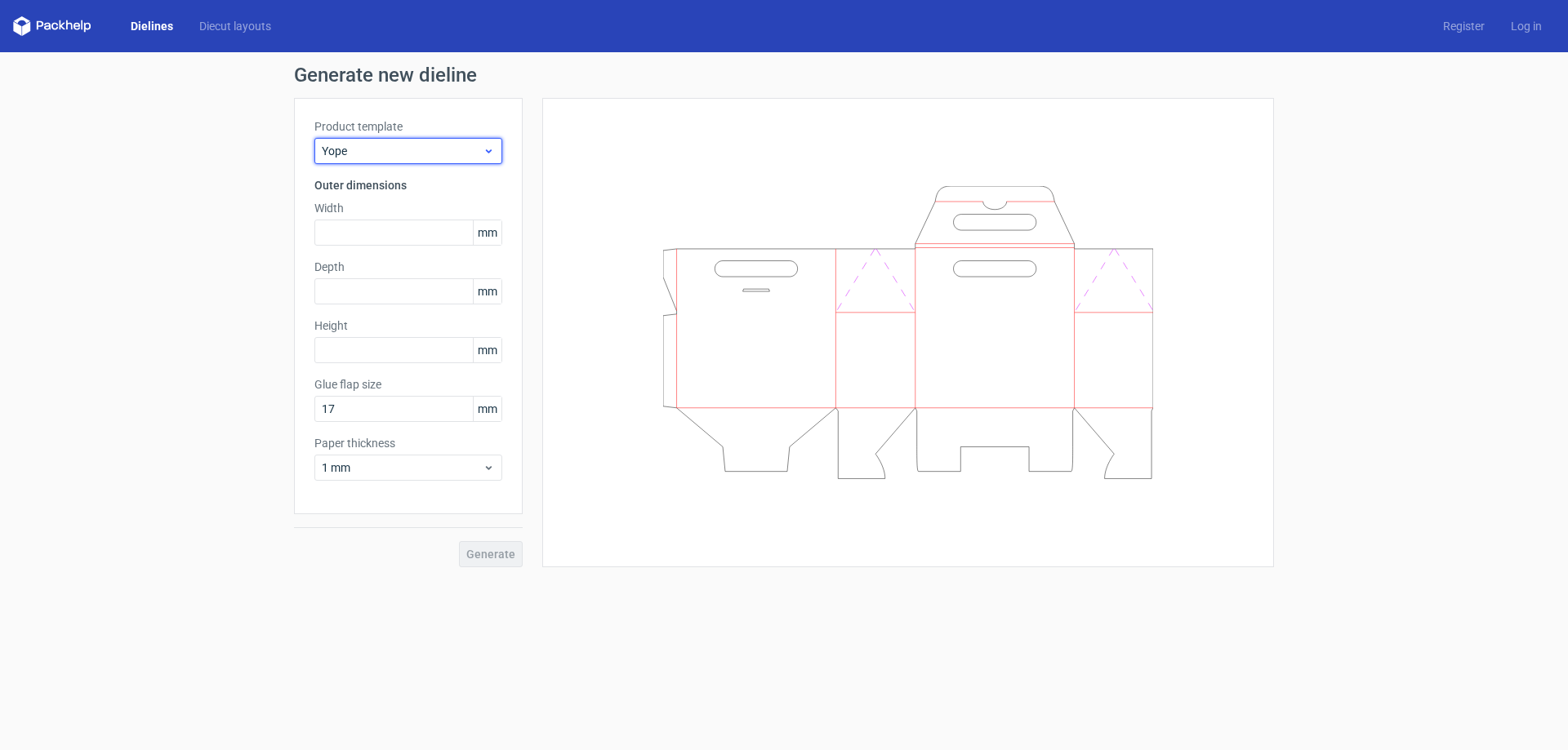
click at [437, 160] on div "Yope" at bounding box center [408, 151] width 188 height 26
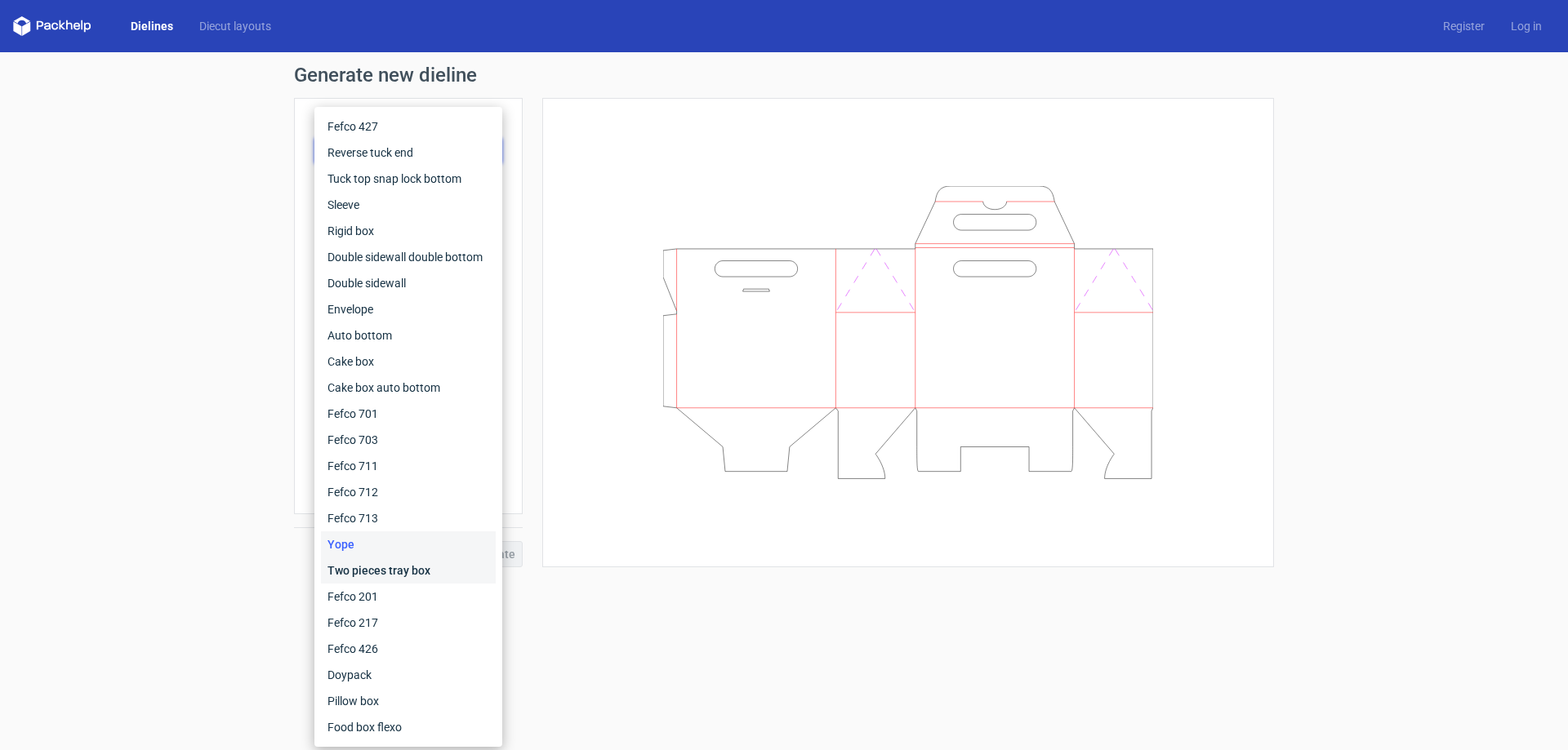
click at [387, 570] on div "Two pieces tray box" at bounding box center [409, 571] width 175 height 26
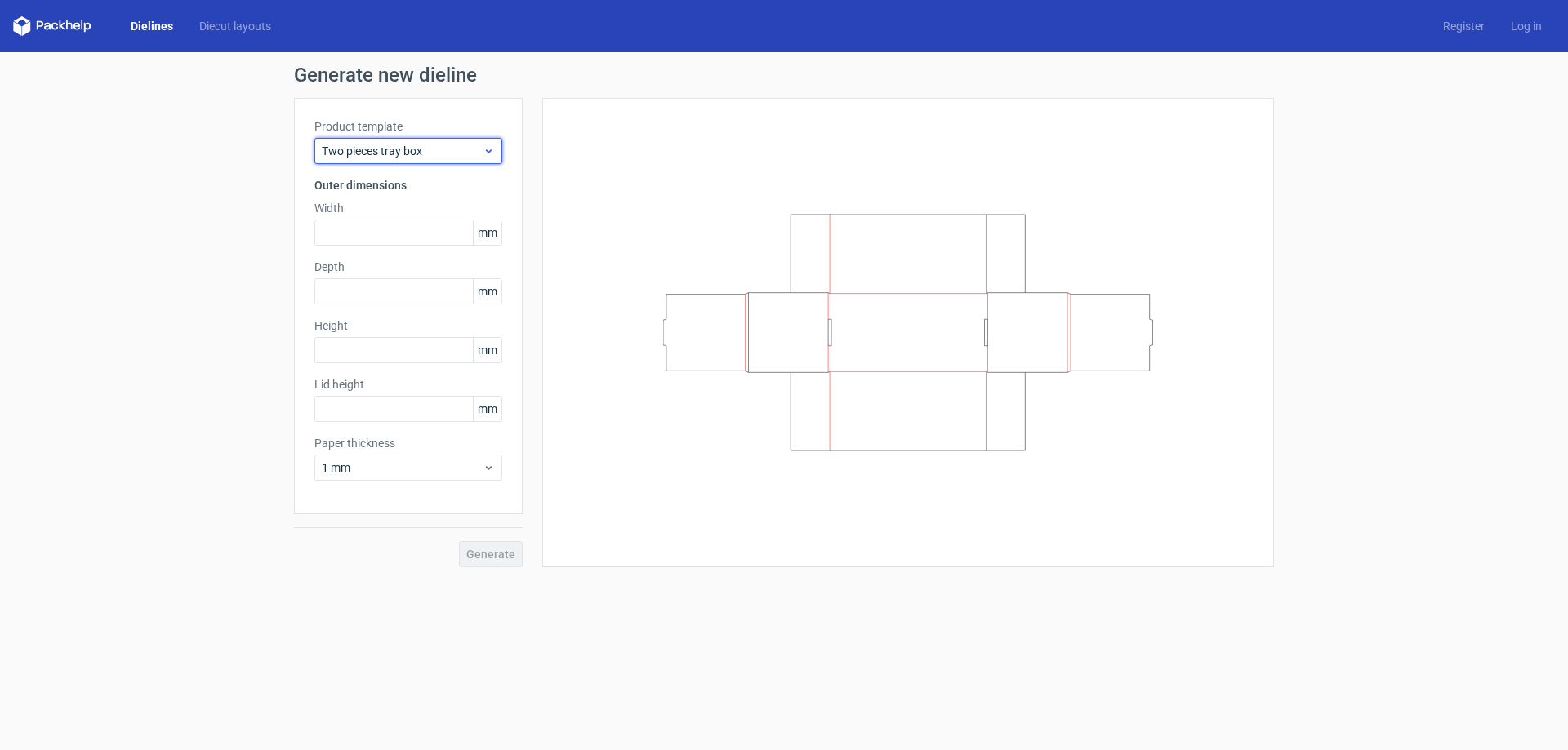
click at [392, 156] on span "Two pieces tray box" at bounding box center [402, 150] width 160 height 16
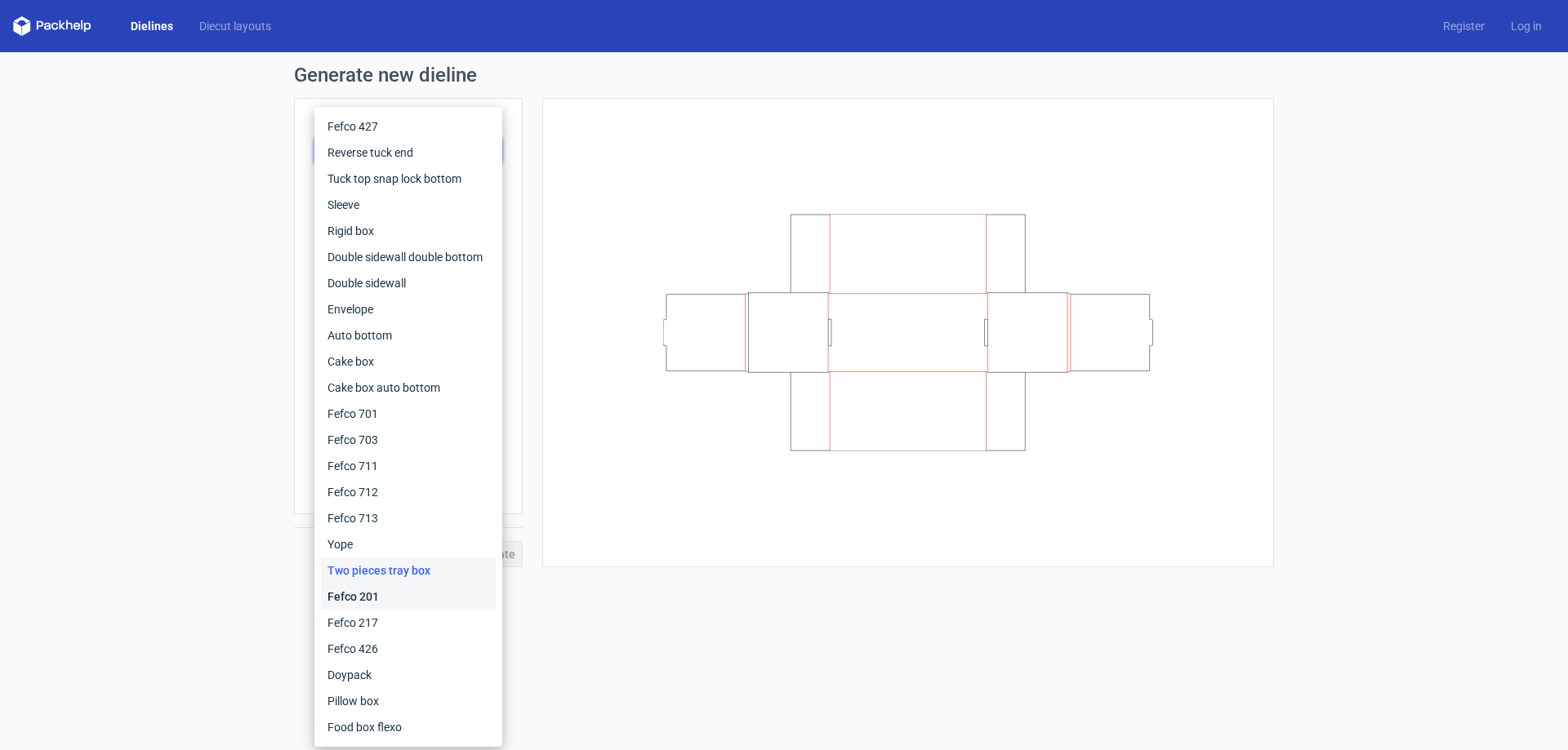
click at [356, 593] on div "Fefco 201" at bounding box center [409, 596] width 175 height 26
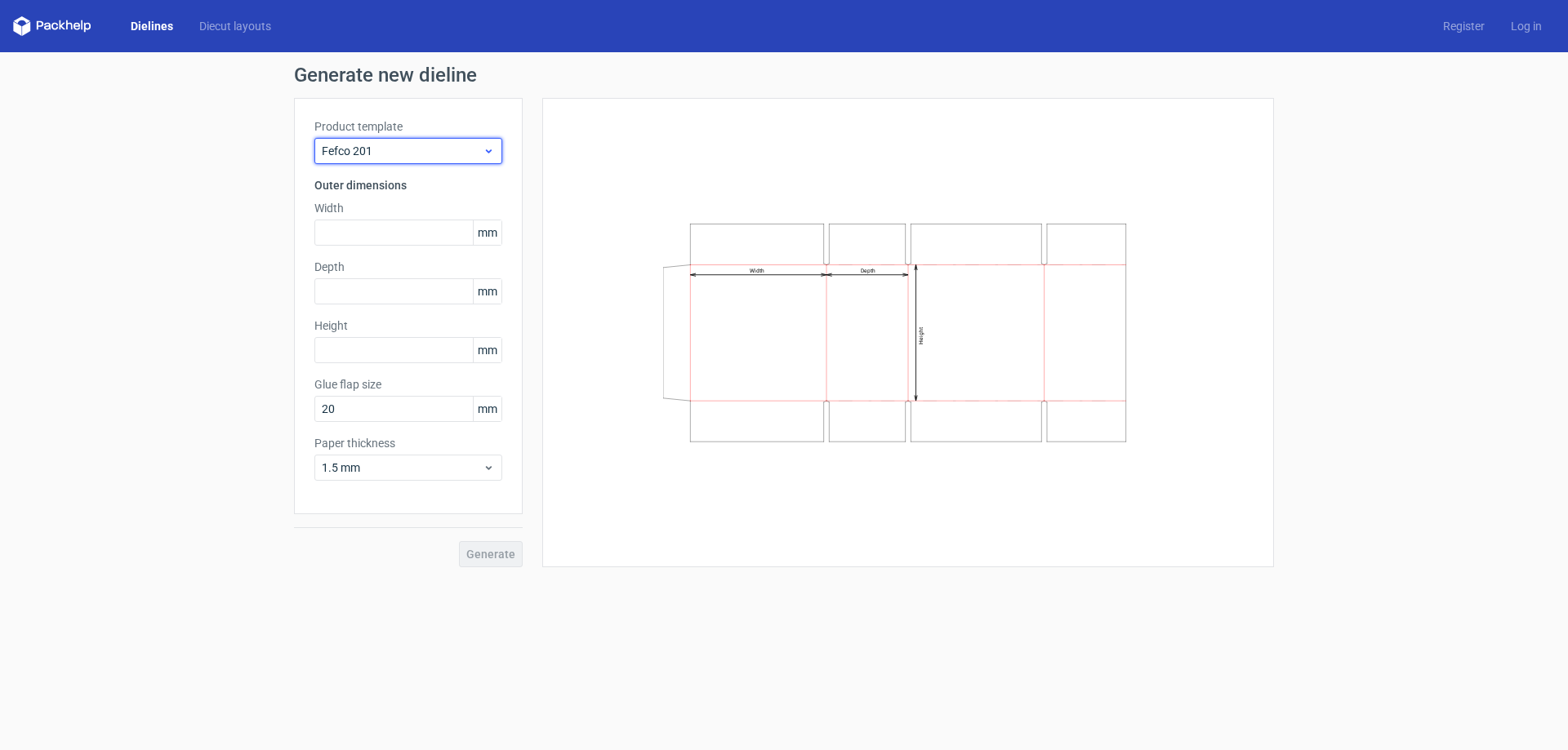
click at [381, 142] on div "Fefco 201" at bounding box center [408, 151] width 188 height 26
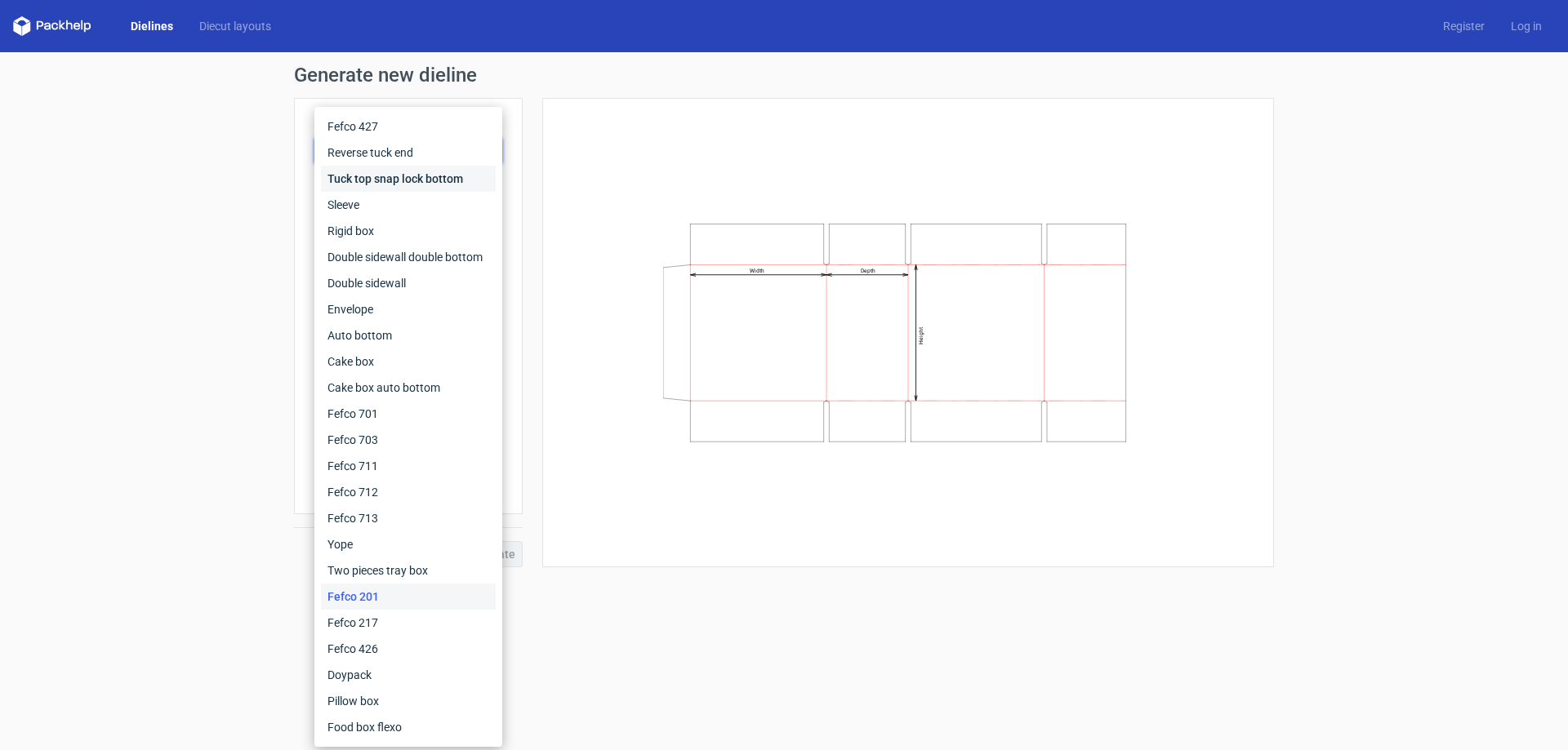
click at [384, 174] on div "Tuck top snap lock bottom" at bounding box center [409, 178] width 175 height 26
